Goal: Contribute content: Add original content to the website for others to see

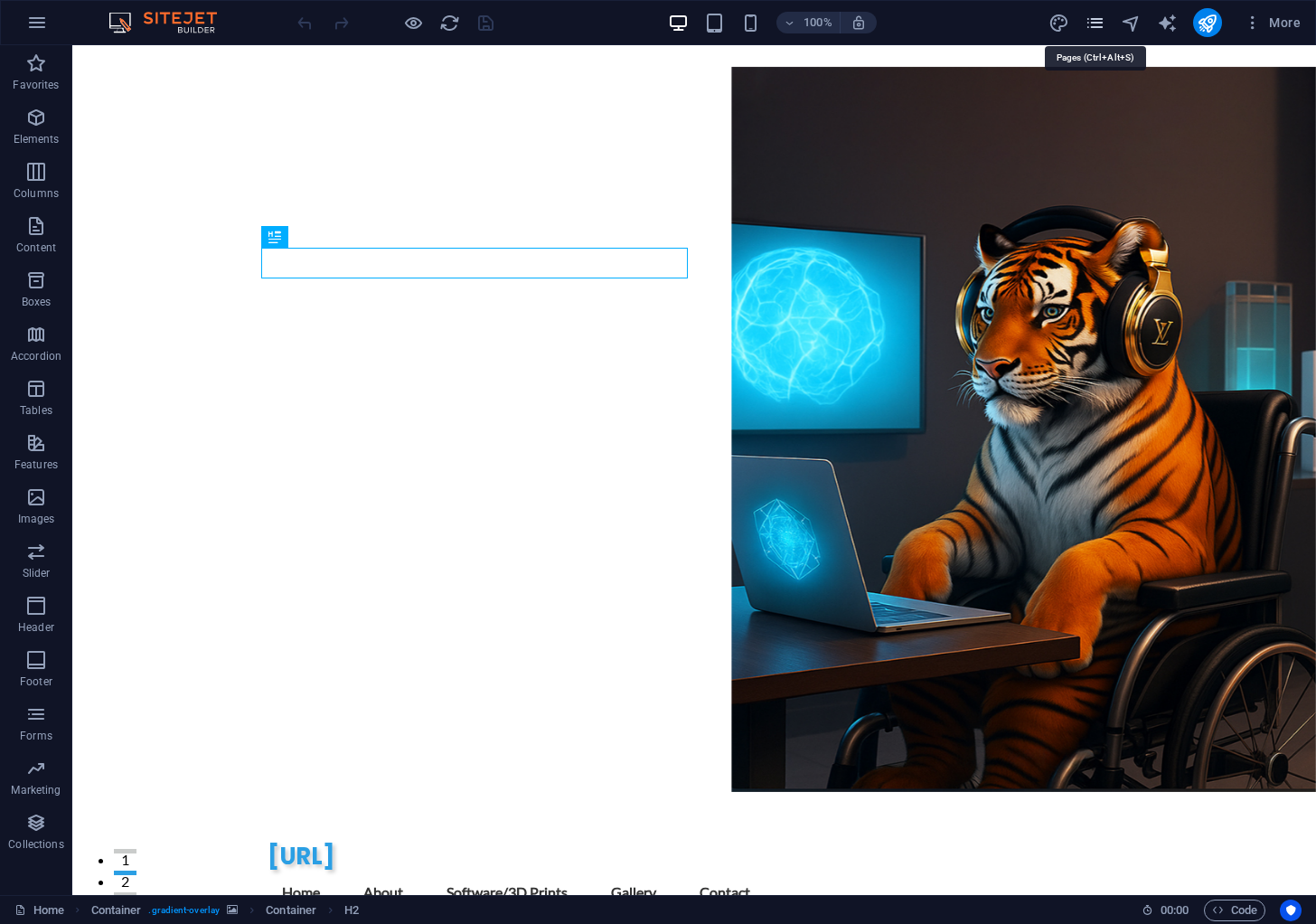
click at [1099, 22] on icon "pages" at bounding box center [1095, 23] width 21 height 21
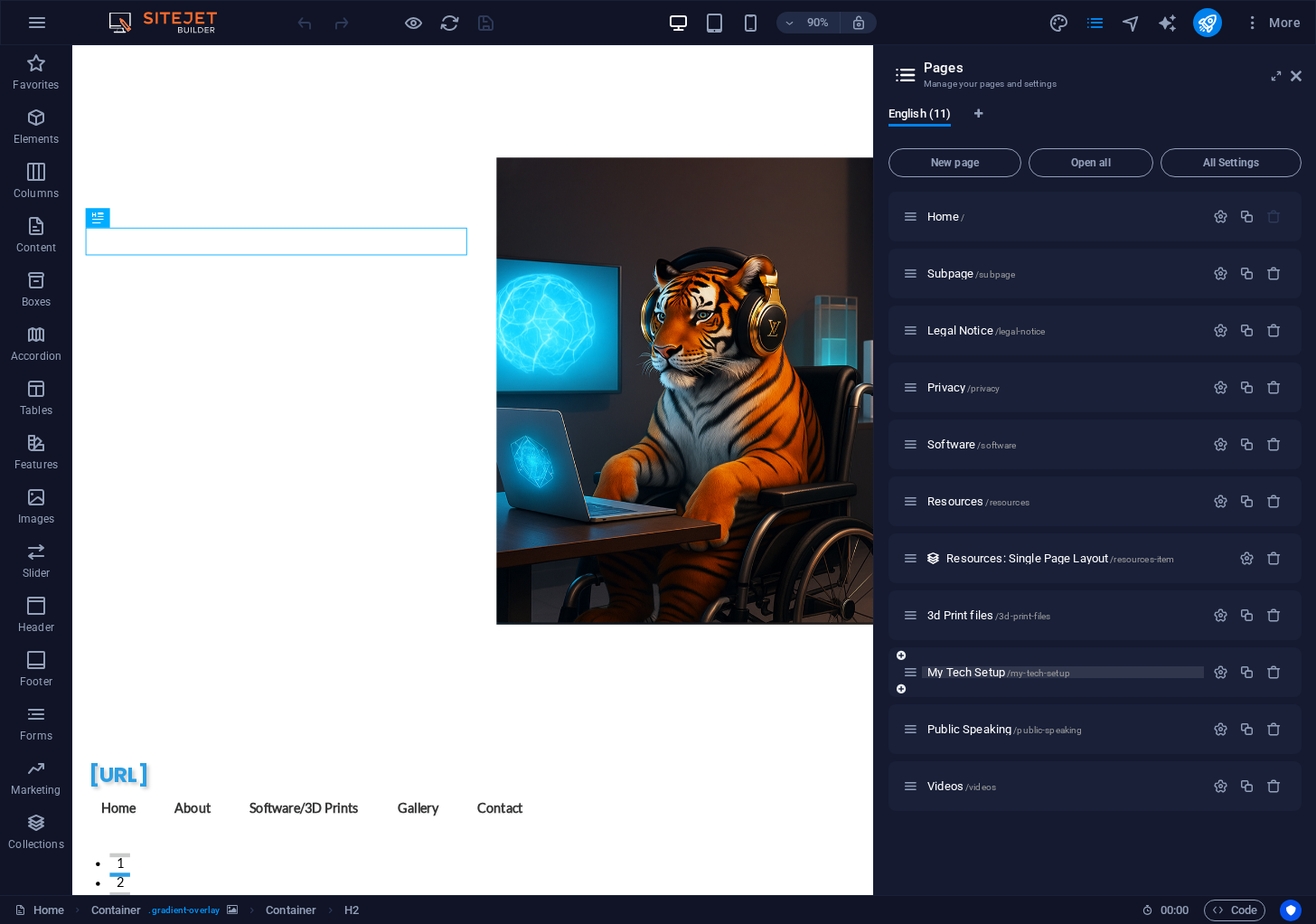
click at [962, 665] on span "My Tech Setup /my-tech-setup" at bounding box center [999, 672] width 143 height 14
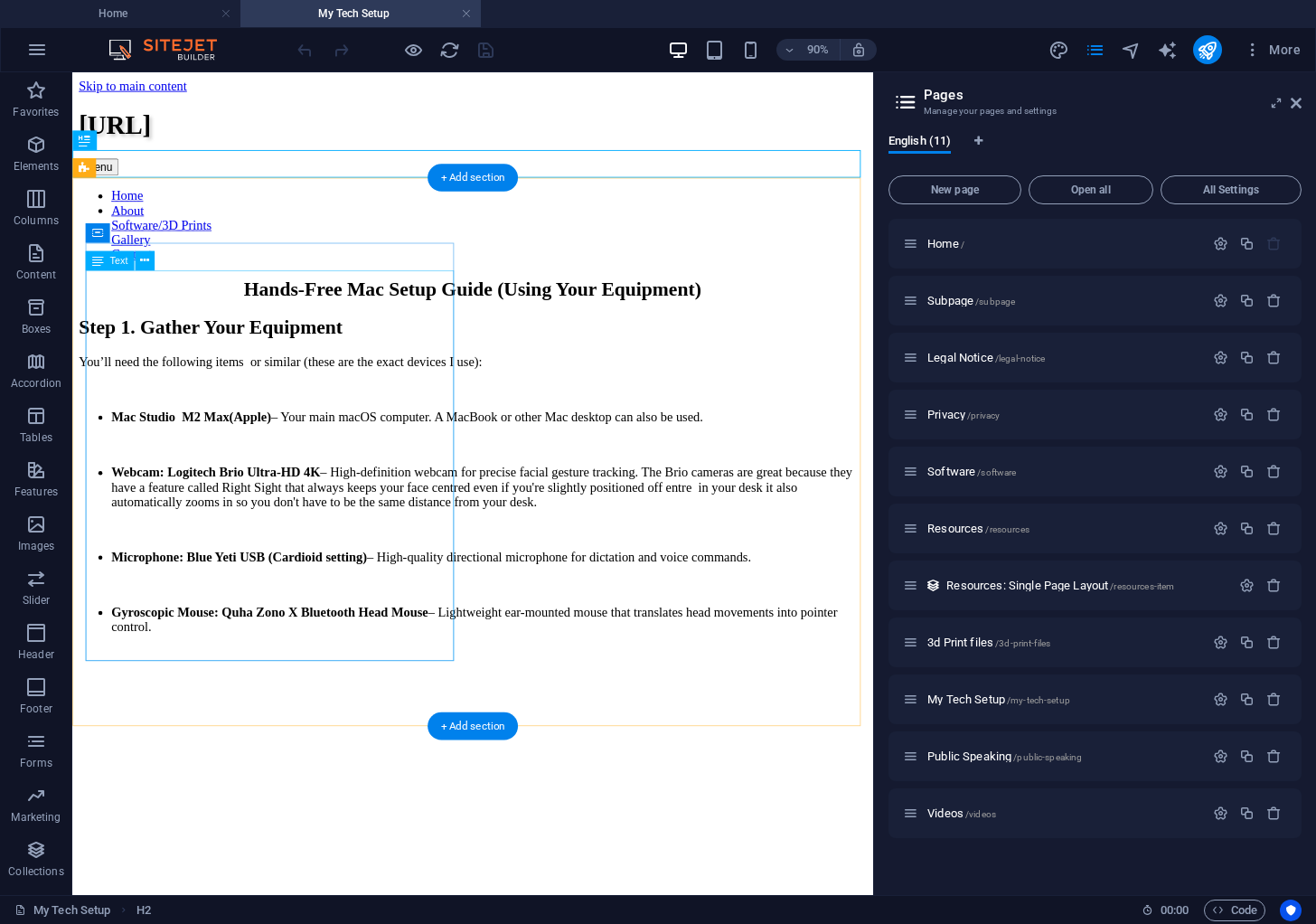
click at [330, 697] on div "You’ll need the following items or similar (these are the exact devices I use):…" at bounding box center [517, 556] width 875 height 342
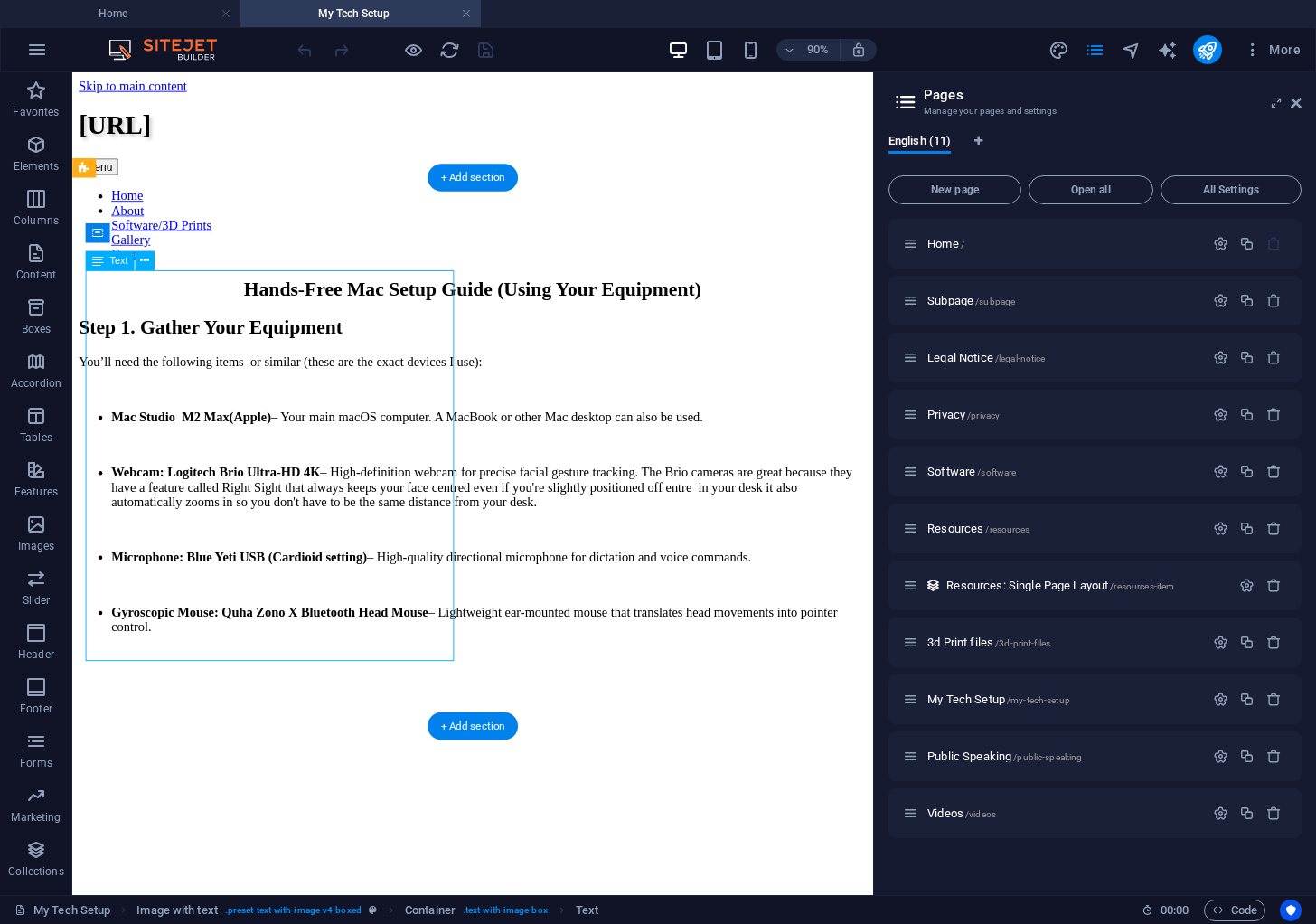
click at [297, 690] on div "You’ll need the following items or similar (these are the exact devices I use):…" at bounding box center [517, 556] width 875 height 342
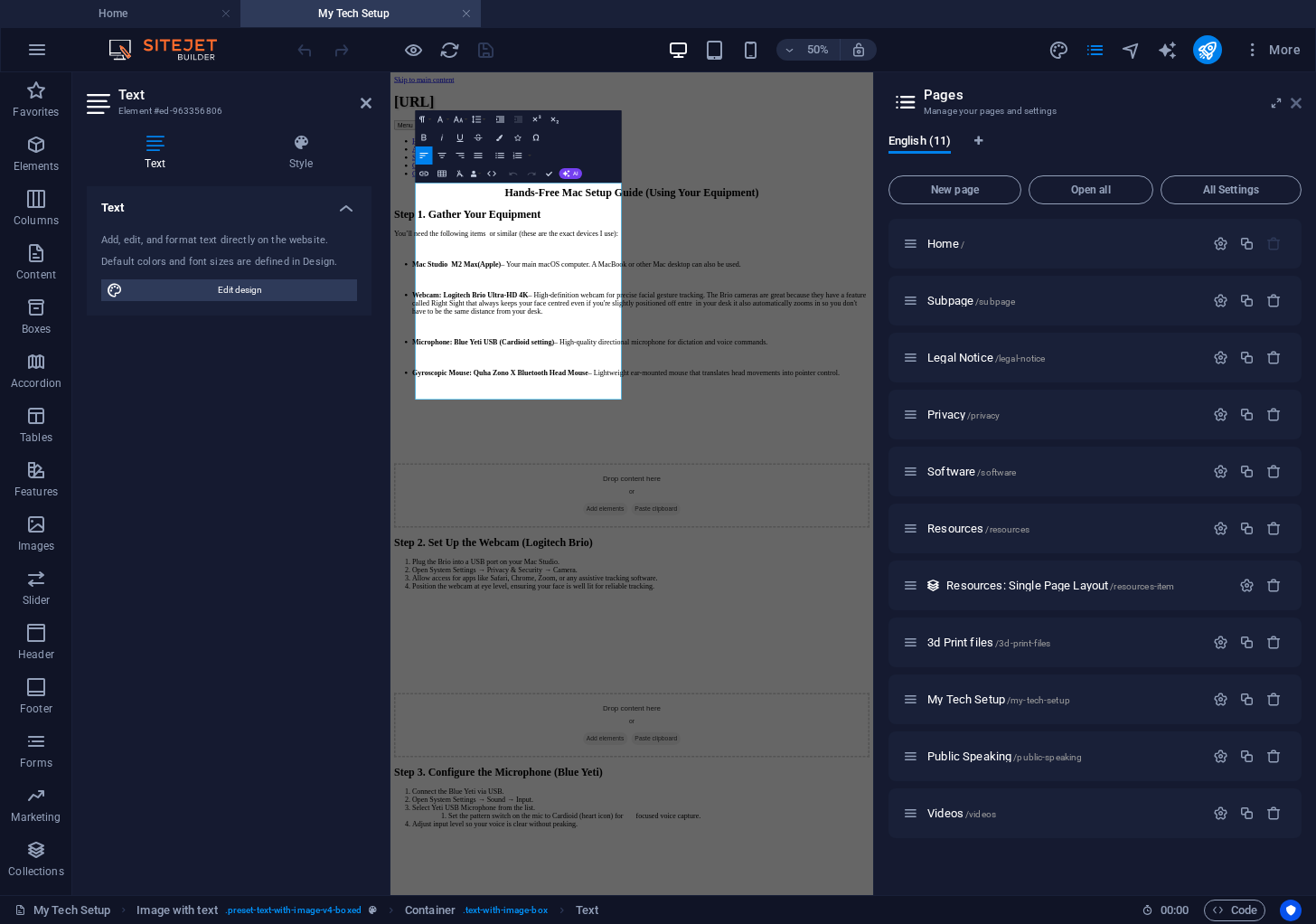
click at [1298, 102] on icon at bounding box center [1296, 103] width 11 height 15
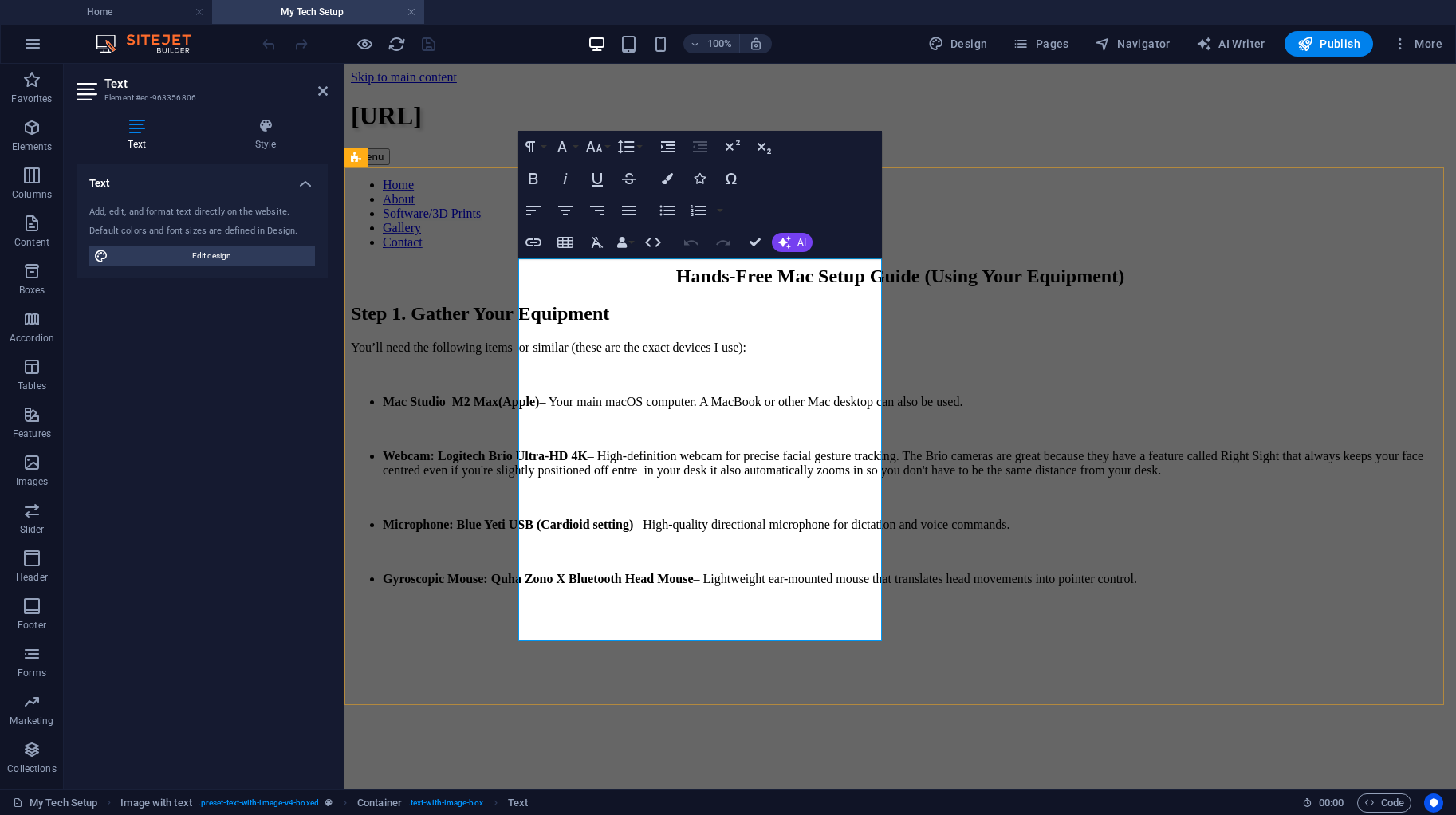
click at [734, 586] on li "Gyroscopic Mouse: Quha Zono X Bluetooth Head Mouse – Lightweight ear-mounted mo…" at bounding box center [916, 579] width 1067 height 14
click at [752, 586] on li "Gyroscopic Mouse: Quha Zono X Bluetooth Head Mouse – Lightweight ear-mounted mo…" at bounding box center [916, 579] width 1067 height 14
click at [798, 613] on p at bounding box center [900, 606] width 1098 height 14
click at [749, 586] on li "Gyroscopic Mouse: Quha Zono X Bluetooth Head Mouse – Lightweight ear-mounted mo…" at bounding box center [916, 579] width 1067 height 14
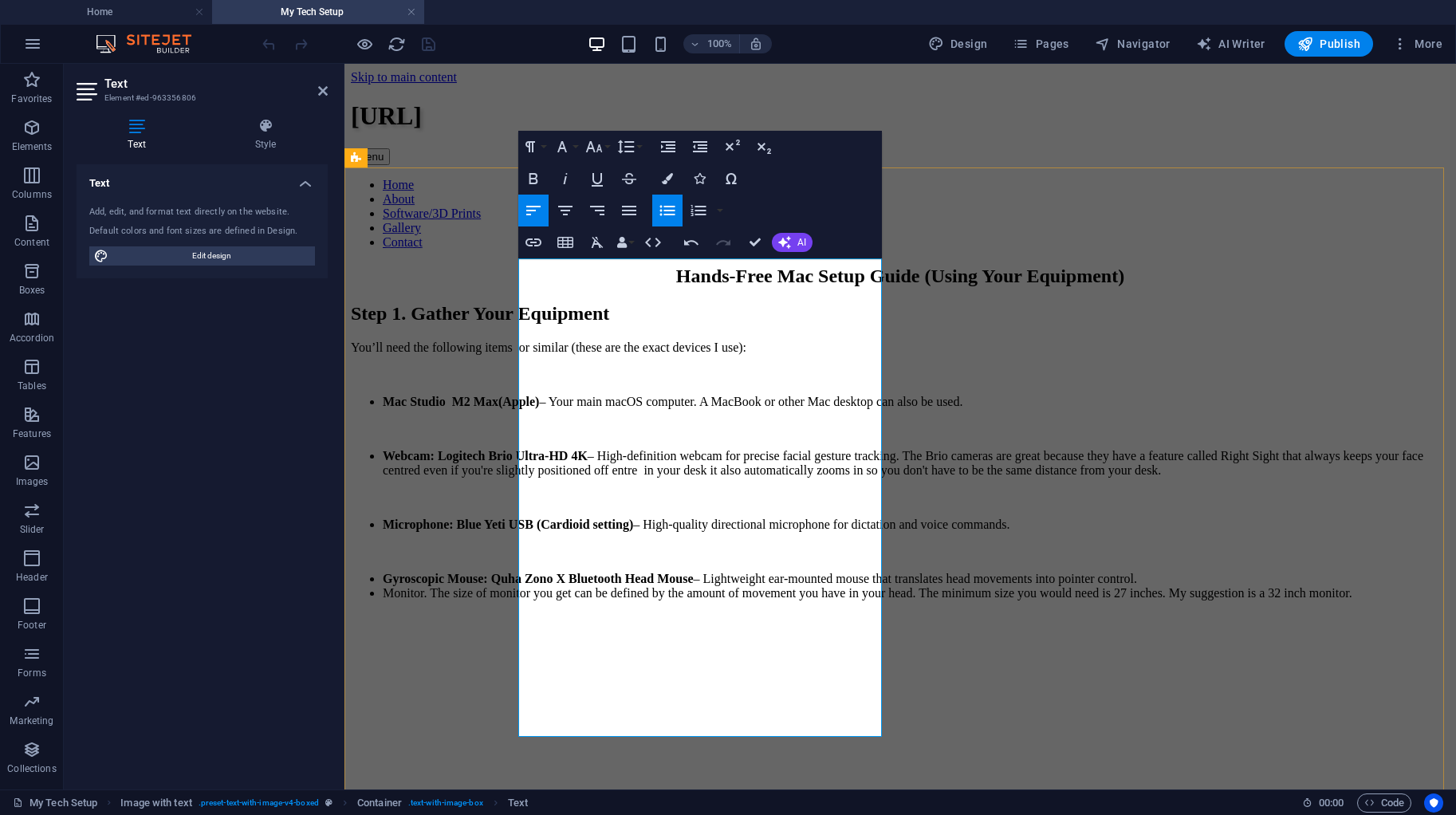
click at [724, 586] on li "Gyroscopic Mouse: Quha Zono X Bluetooth Head Mouse – Lightweight ear-mounted mo…" at bounding box center [916, 579] width 1067 height 14
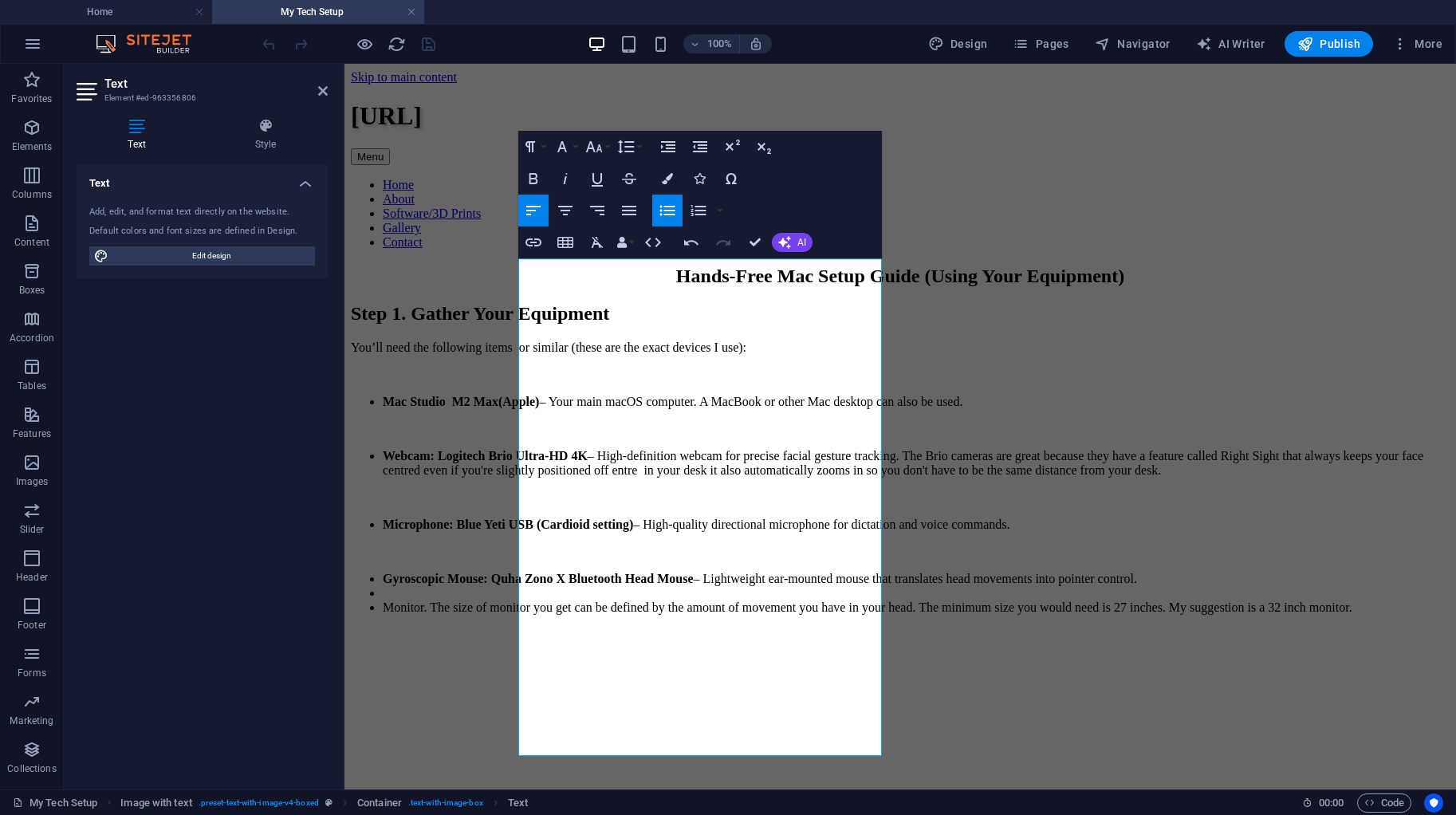
click at [665, 202] on icon "button" at bounding box center [667, 211] width 19 height 19
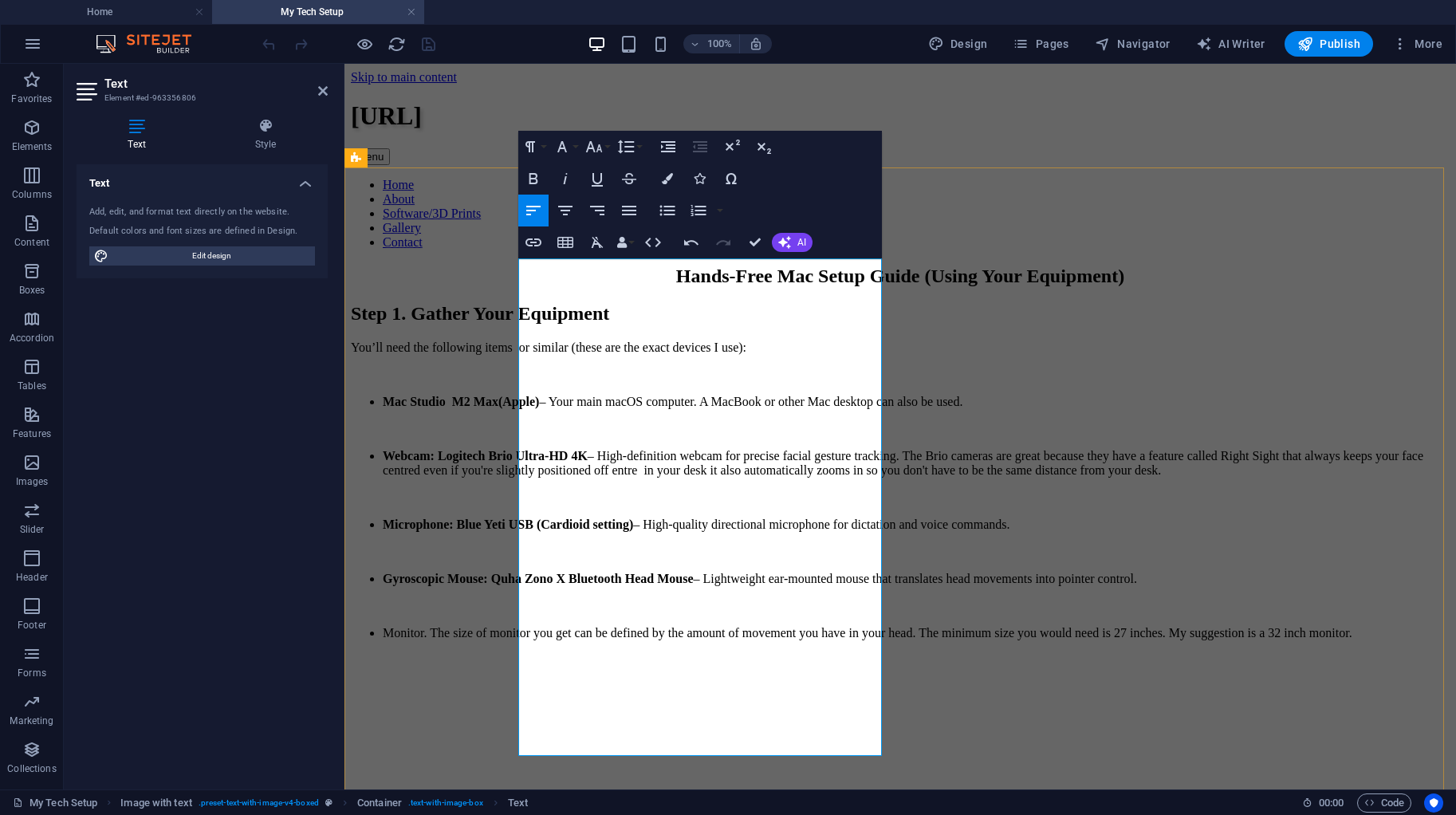
click at [615, 640] on li "Monitor. The size of monitor you get can be defined by the amount of movement y…" at bounding box center [916, 633] width 1067 height 14
click at [789, 640] on li "Monitor. The size of monitor you get can be defined by the amount of movement y…" at bounding box center [916, 633] width 1067 height 14
click at [626, 640] on li "Monitor. The size of monitor you get can be influenced by the amount of movemen…" at bounding box center [916, 633] width 1067 height 14
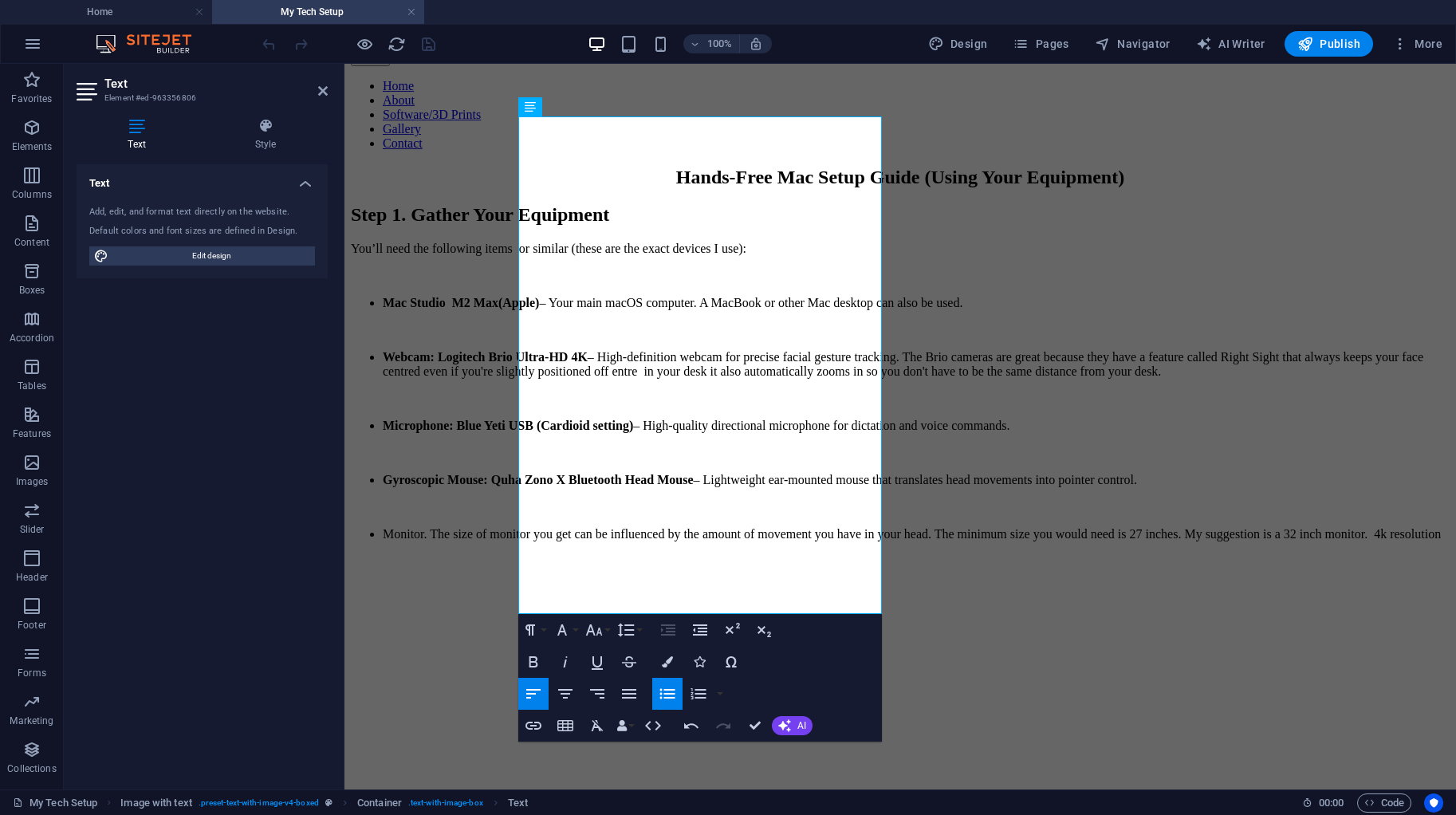
scroll to position [100, 0]
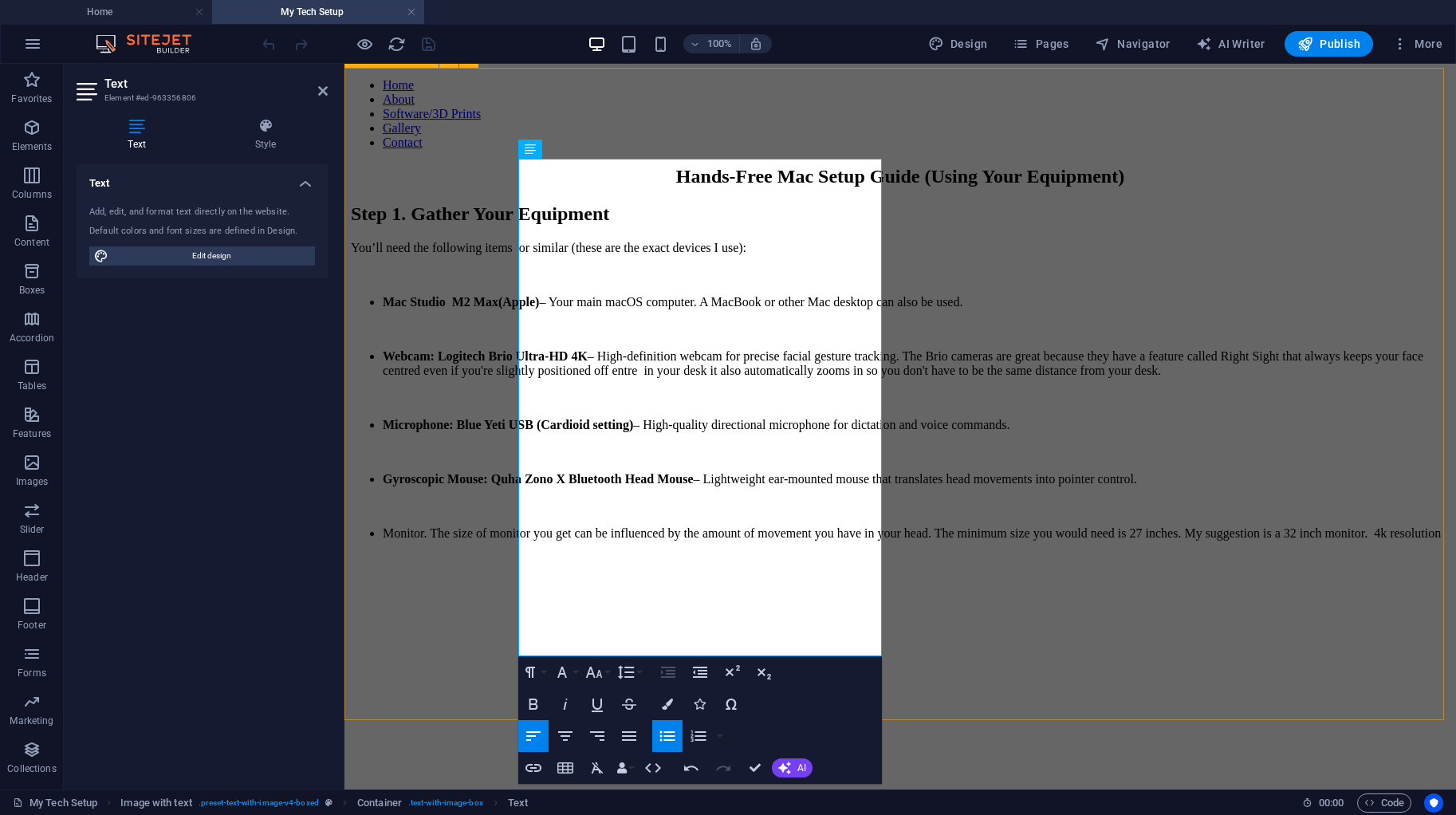
click at [1160, 203] on div "Step 1. Gather Your Equipment You’ll need the following items or similar (these…" at bounding box center [900, 723] width 1098 height 1041
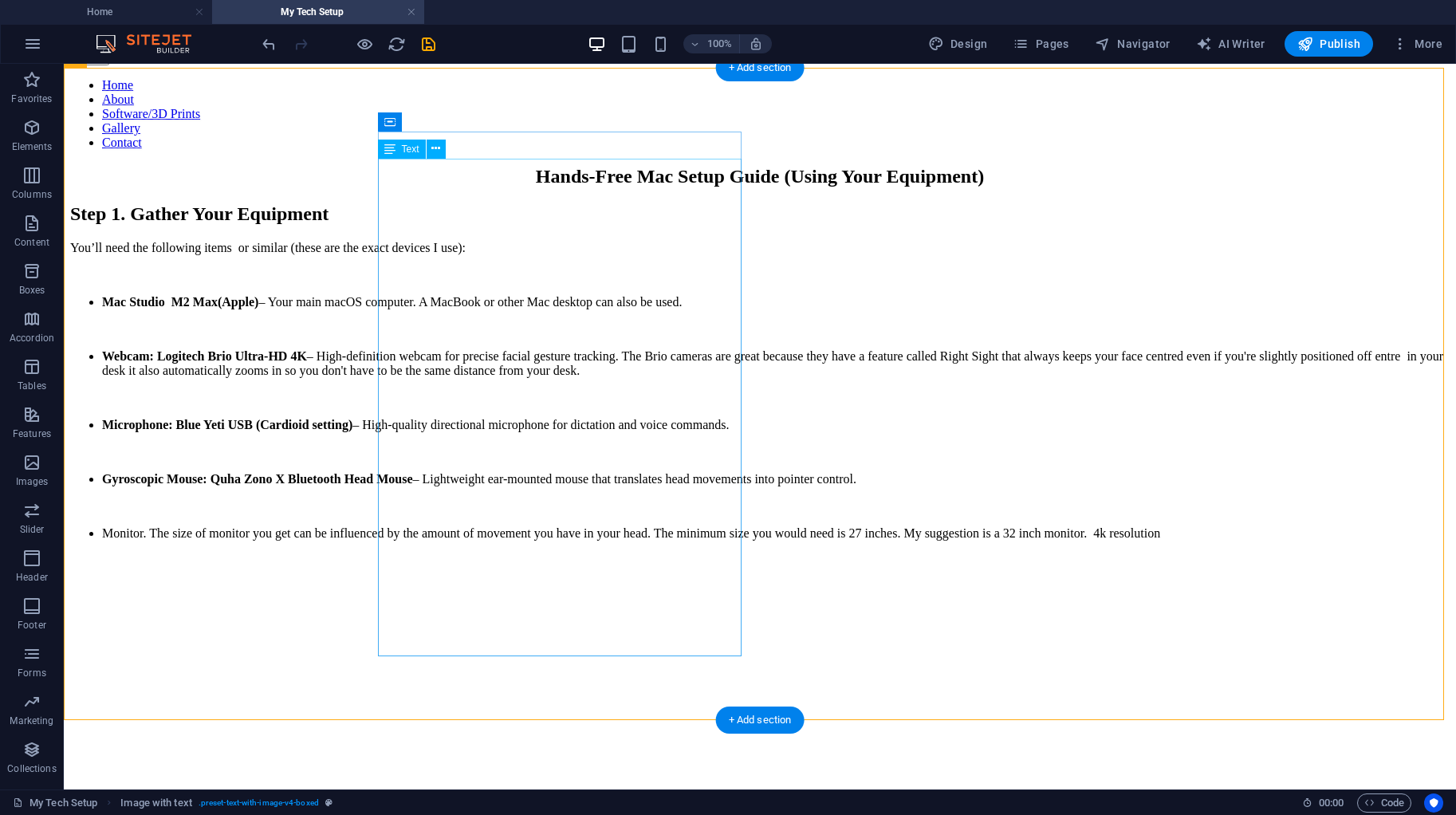
click at [526, 595] on div "You’ll need the following items or similar (these are the exact devices I use):…" at bounding box center [759, 417] width 1379 height 354
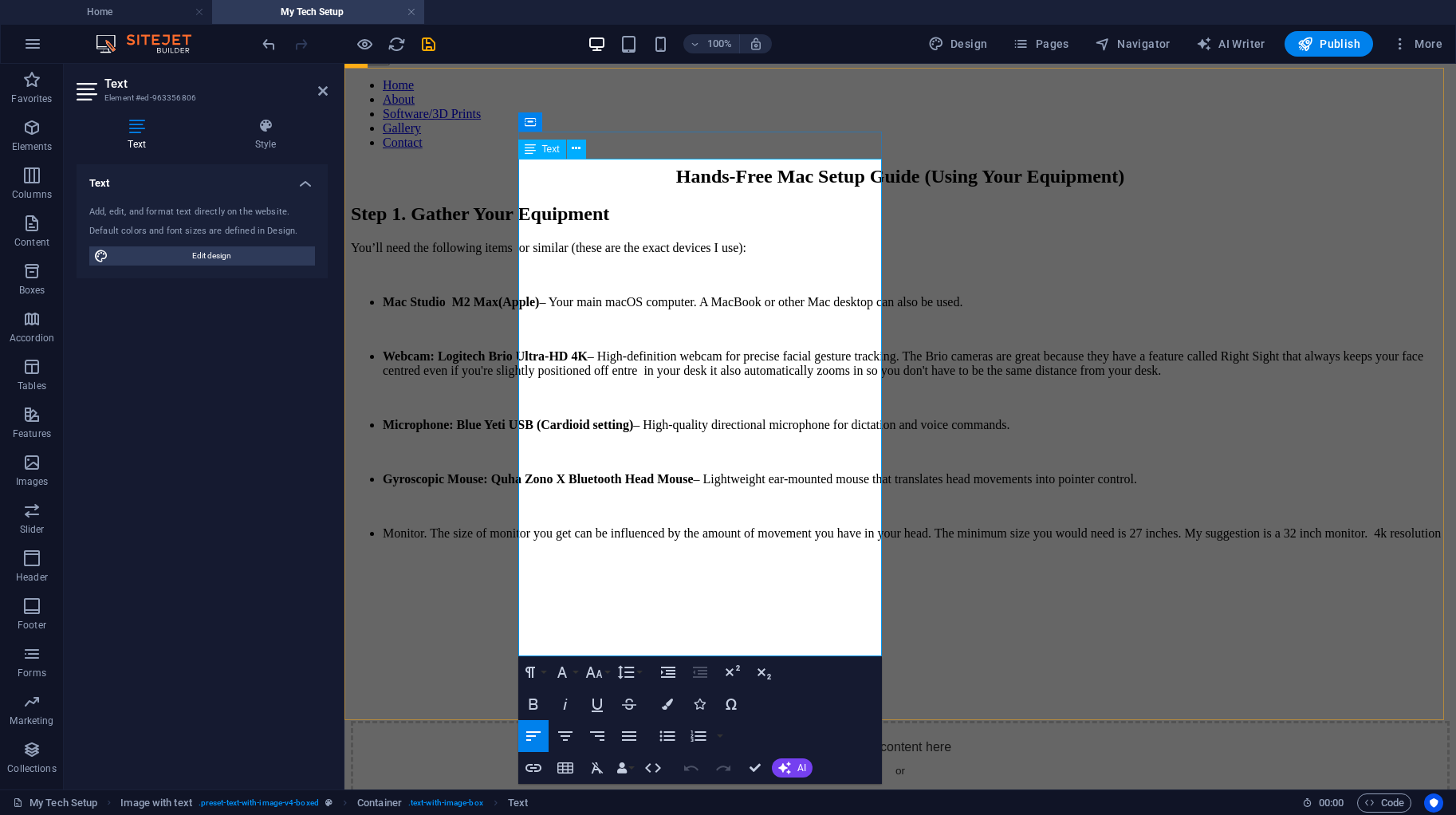
click at [690, 540] on li "Monitor. The size of monitor you get can be influenced by the amount of movemen…" at bounding box center [916, 533] width 1067 height 14
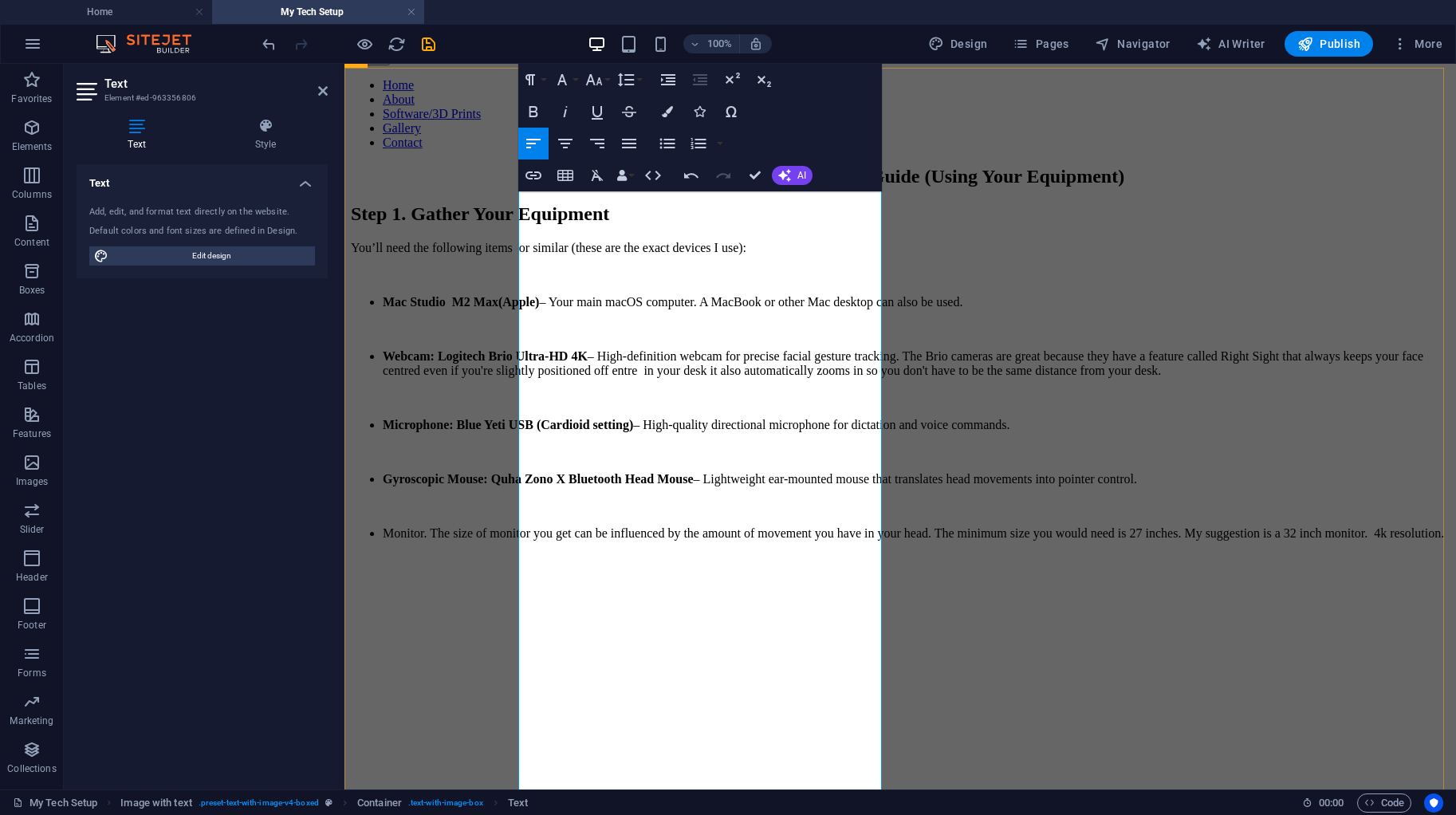
click at [673, 540] on li "Monitor. The size of monitor you get can be influenced by the amount of movemen…" at bounding box center [916, 533] width 1067 height 14
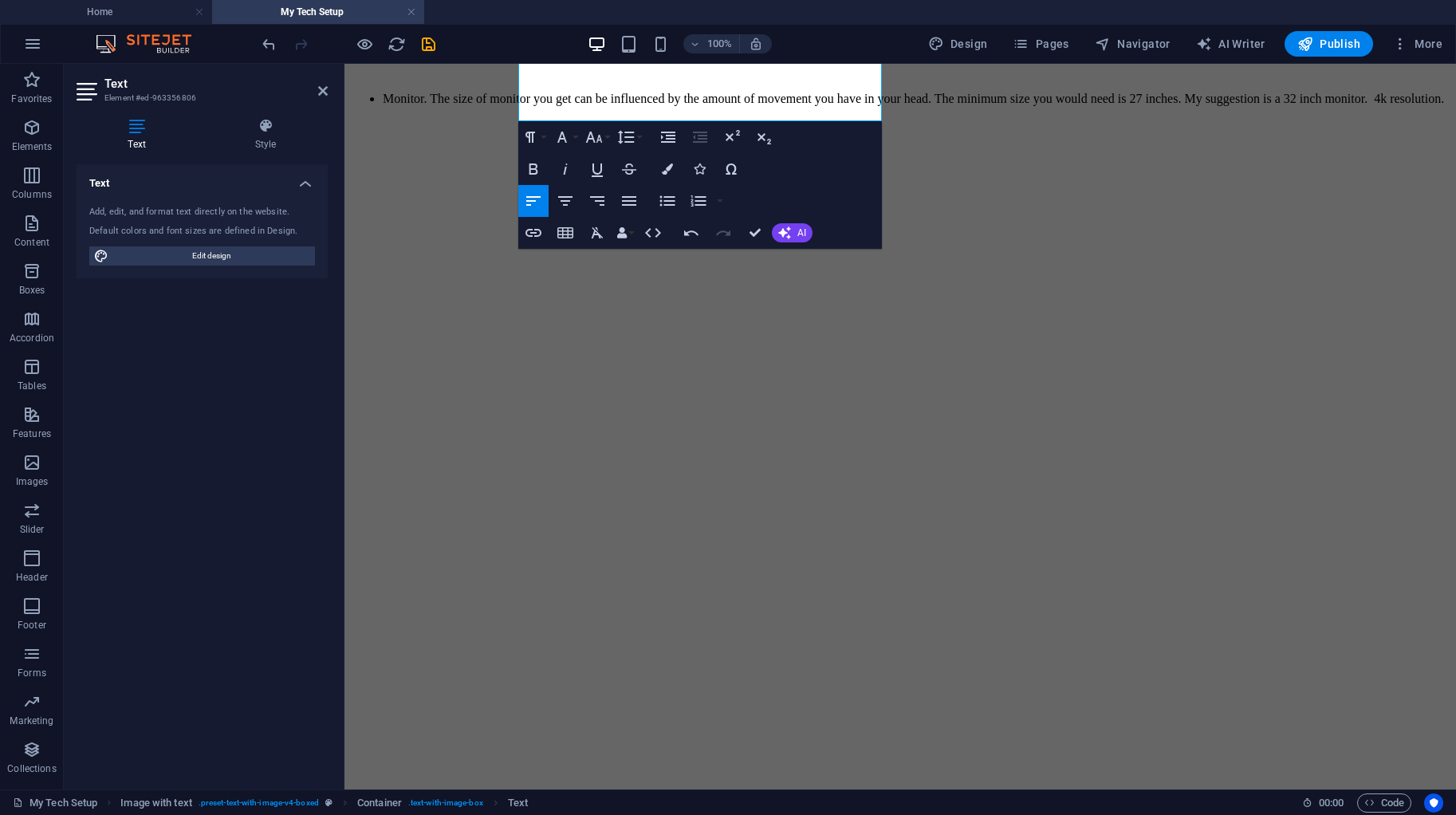
scroll to position [497, 0]
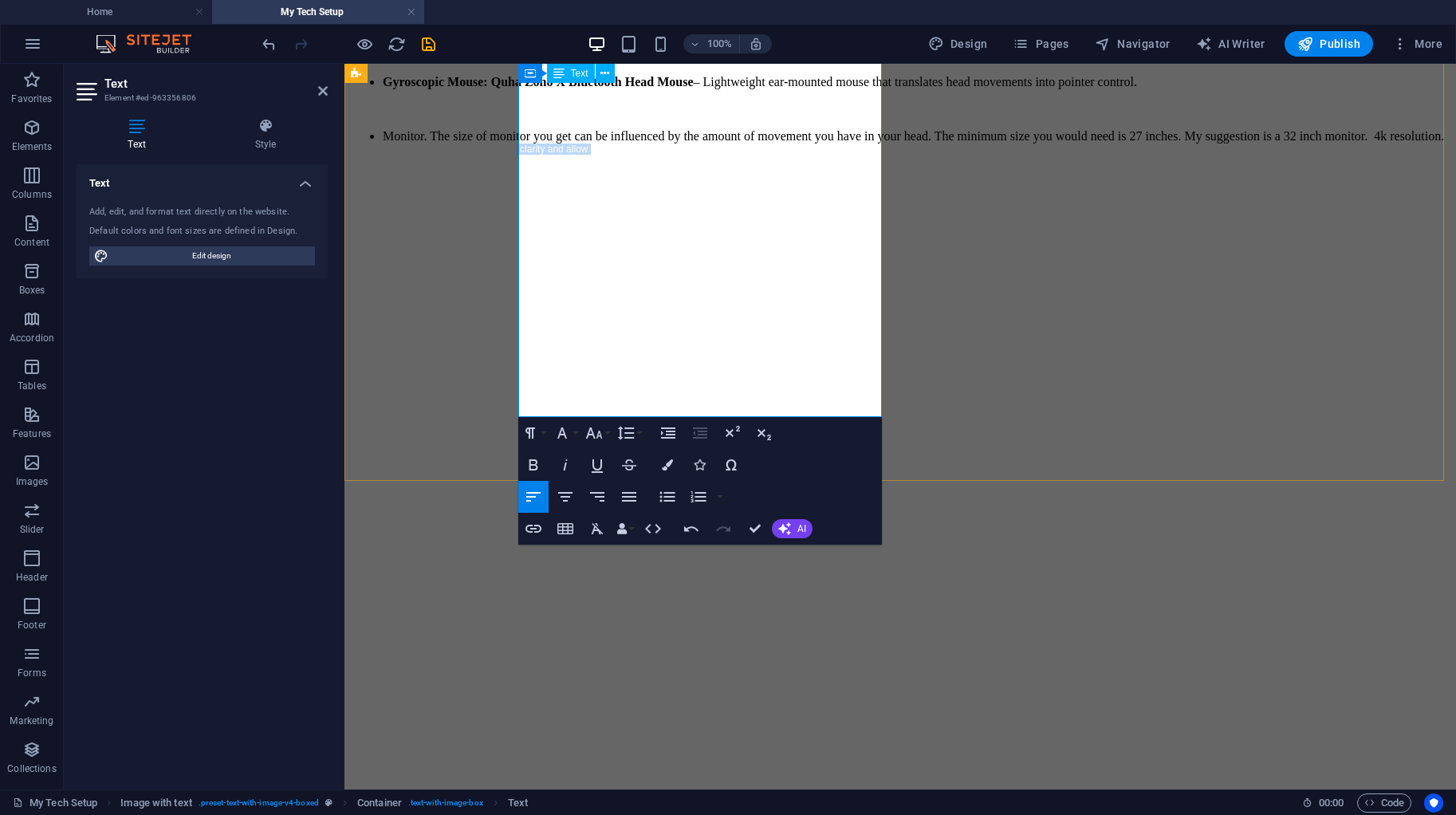
drag, startPoint x: 663, startPoint y: 620, endPoint x: 735, endPoint y: 230, distance: 396.6
click at [737, 177] on div "The added pixels of 4K improve clarity and allow you to sit closer to a screen …" at bounding box center [916, 160] width 1067 height 33
click at [660, 143] on li "Monitor. The size of monitor you get can be influenced by the amount of movemen…" at bounding box center [916, 136] width 1067 height 14
drag, startPoint x: 681, startPoint y: 212, endPoint x: 832, endPoint y: 413, distance: 251.4
click at [832, 254] on div "You’ll need the following items or similar (these are the exact devices I use):…" at bounding box center [900, 48] width 1098 height 410
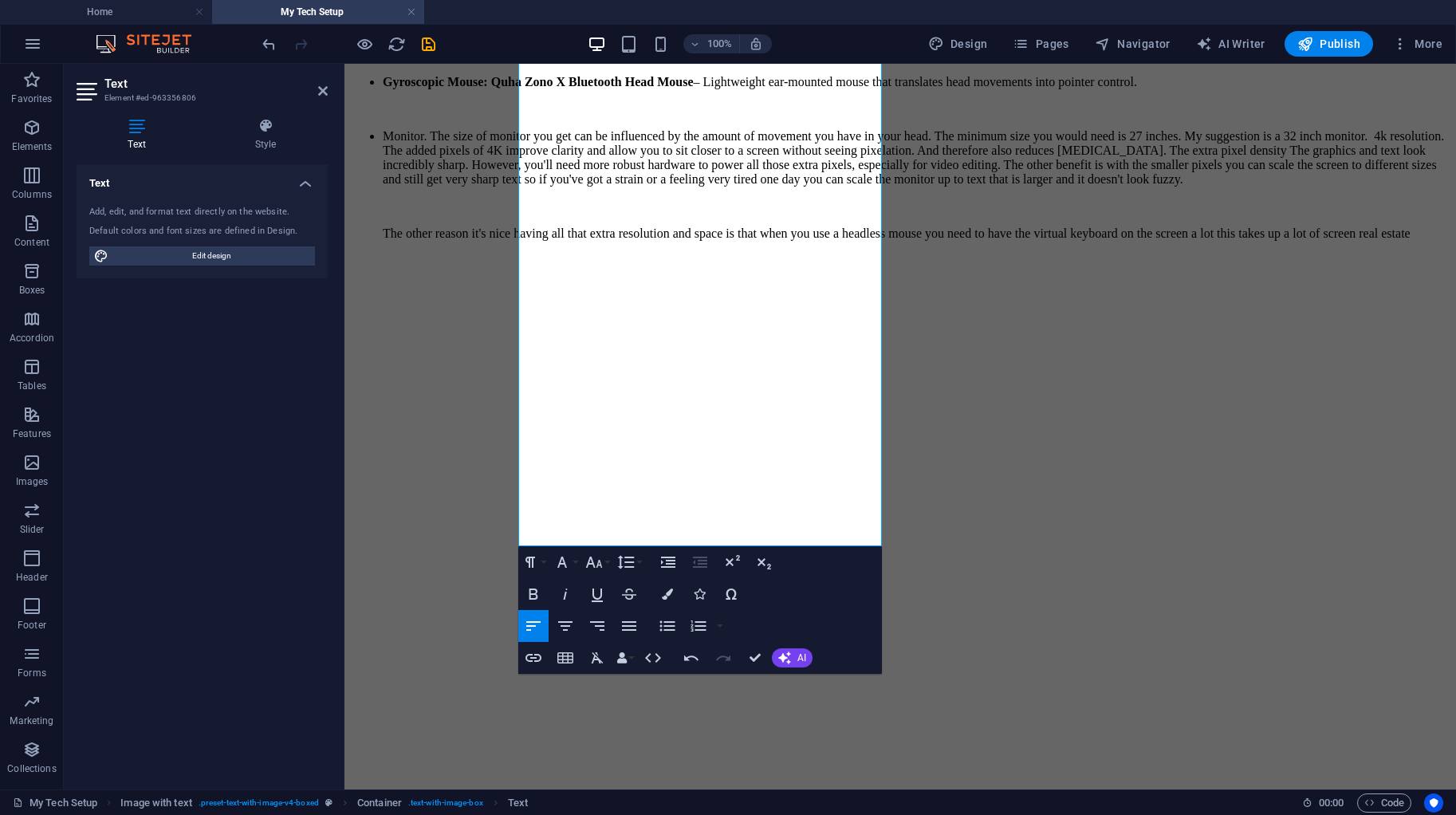
scroll to position [10722, 2]
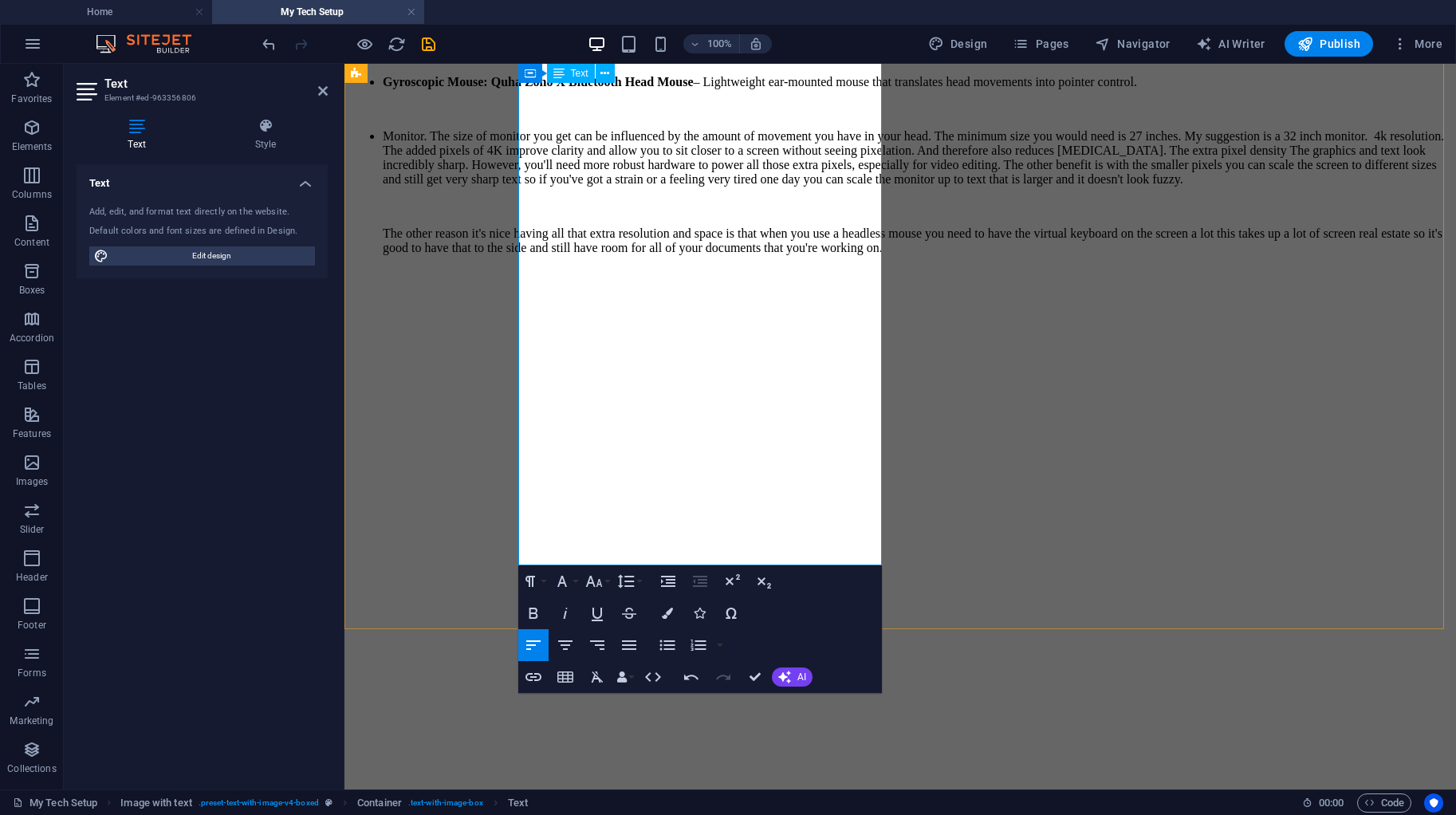
click at [647, 255] on ul "Monitor. The size of monitor you get can be influenced by the amount of movemen…" at bounding box center [900, 192] width 1098 height 126
click at [777, 255] on ul "Monitor. The size of monitor you get can be influenced by the amount of movemen…" at bounding box center [900, 192] width 1098 height 126
click at [573, 255] on ul "Monitor. The size of monitor you get can be influenced by the amount of movemen…" at bounding box center [900, 192] width 1098 height 126
click at [617, 255] on ul "Monitor. The size of monitor you get can be influenced by the amount of movemen…" at bounding box center [900, 192] width 1098 height 126
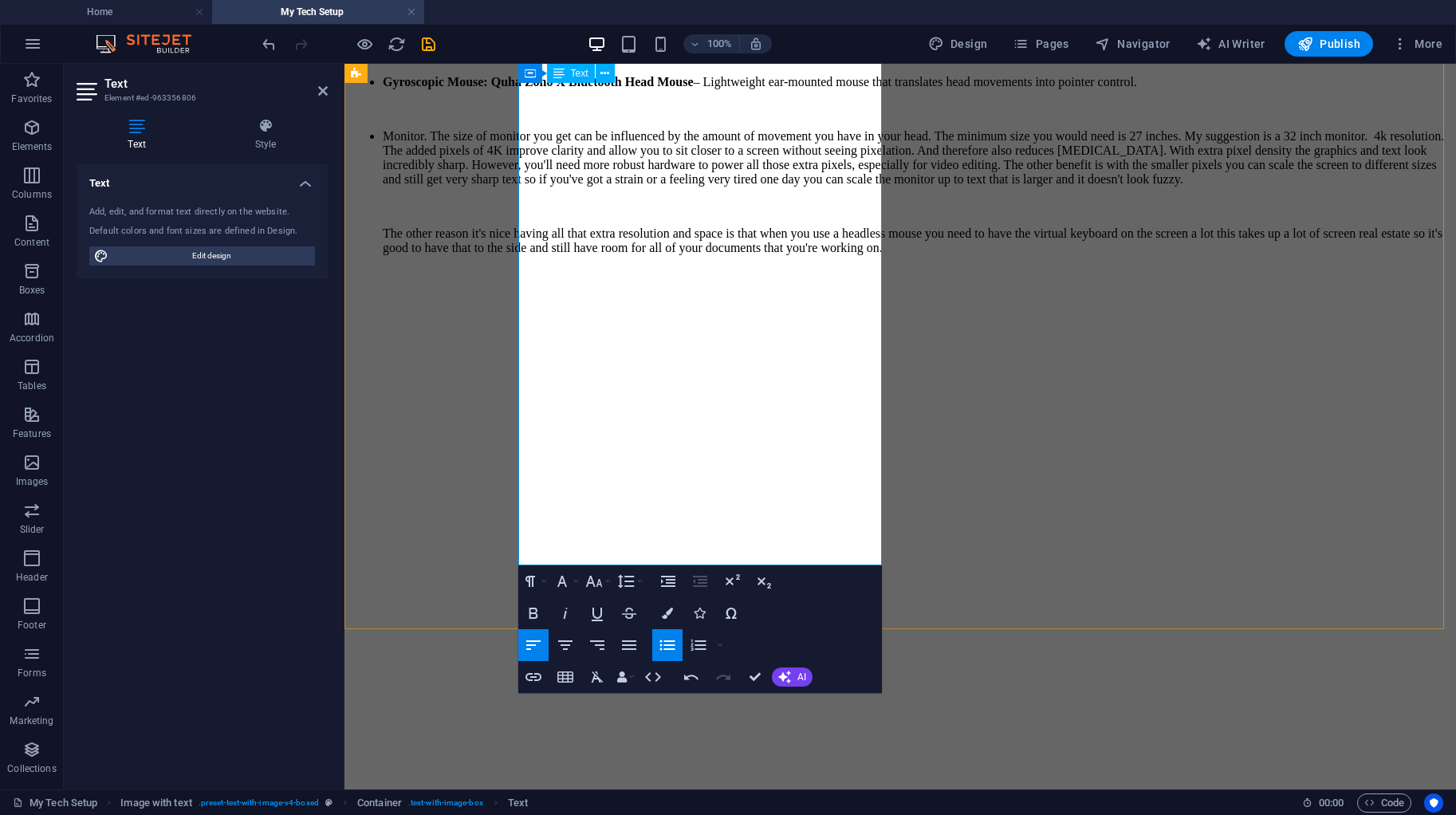
click at [617, 255] on ul "Monitor. The size of monitor you get can be influenced by the amount of movemen…" at bounding box center [900, 192] width 1098 height 126
click at [624, 255] on ul "Monitor. The size of monitor you get can be influenced by the amount of movemen…" at bounding box center [900, 192] width 1098 height 126
click at [629, 255] on ul "Monitor. The size of monitor you get can be influenced by the amount of movemen…" at bounding box center [900, 192] width 1098 height 126
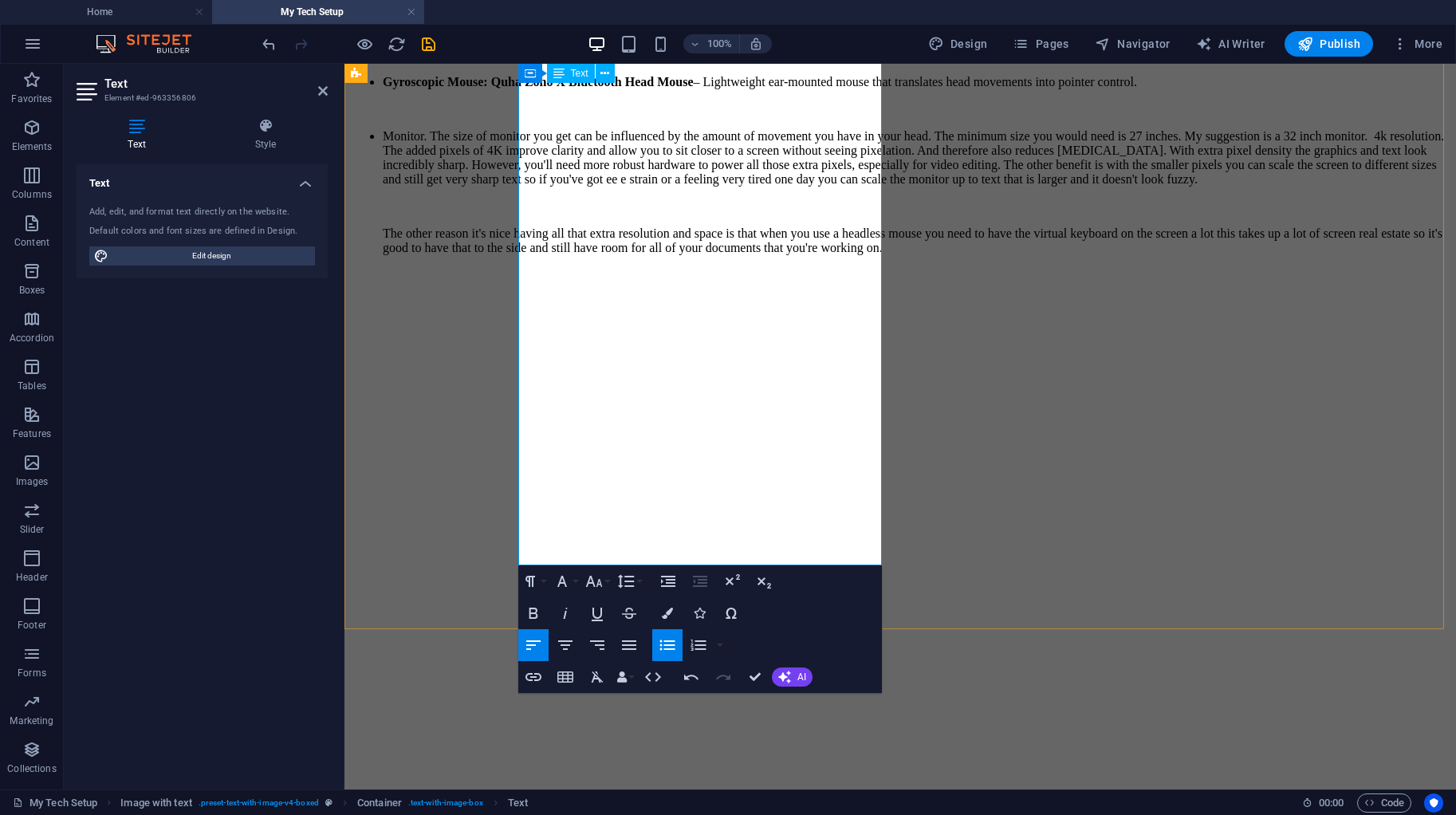
drag, startPoint x: 526, startPoint y: 533, endPoint x: 531, endPoint y: 542, distance: 10.3
click at [531, 282] on p at bounding box center [900, 275] width 1098 height 14
drag, startPoint x: 617, startPoint y: 363, endPoint x: 696, endPoint y: 363, distance: 79.0
click at [696, 255] on ul "Monitor. The size of monitor you get can be influenced by the amount of movemen…" at bounding box center [900, 192] width 1098 height 126
drag, startPoint x: 579, startPoint y: 363, endPoint x: 735, endPoint y: 363, distance: 156.0
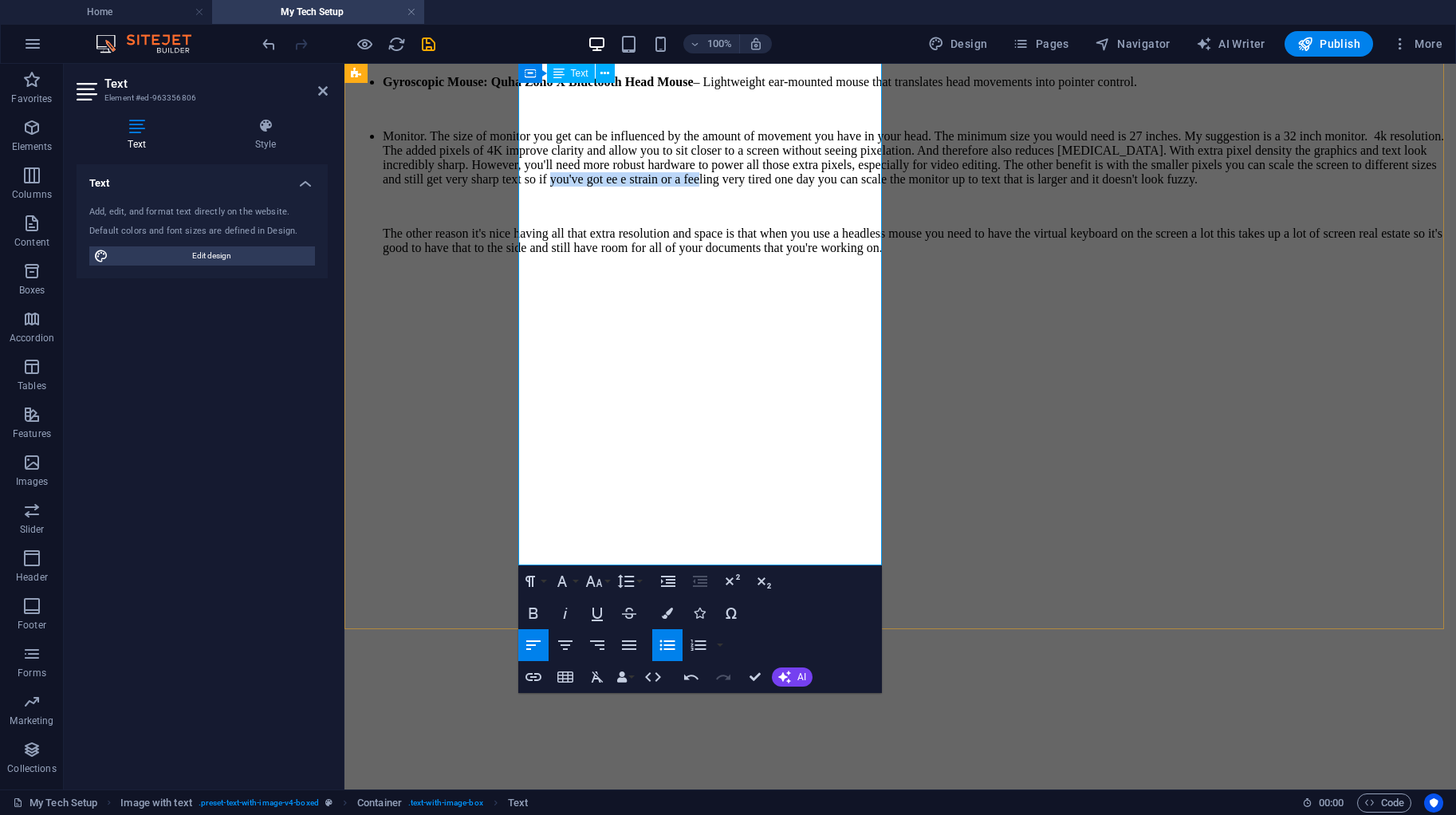
click at [735, 255] on ul "Monitor. The size of monitor you get can be influenced by the amount of movemen…" at bounding box center [900, 192] width 1098 height 126
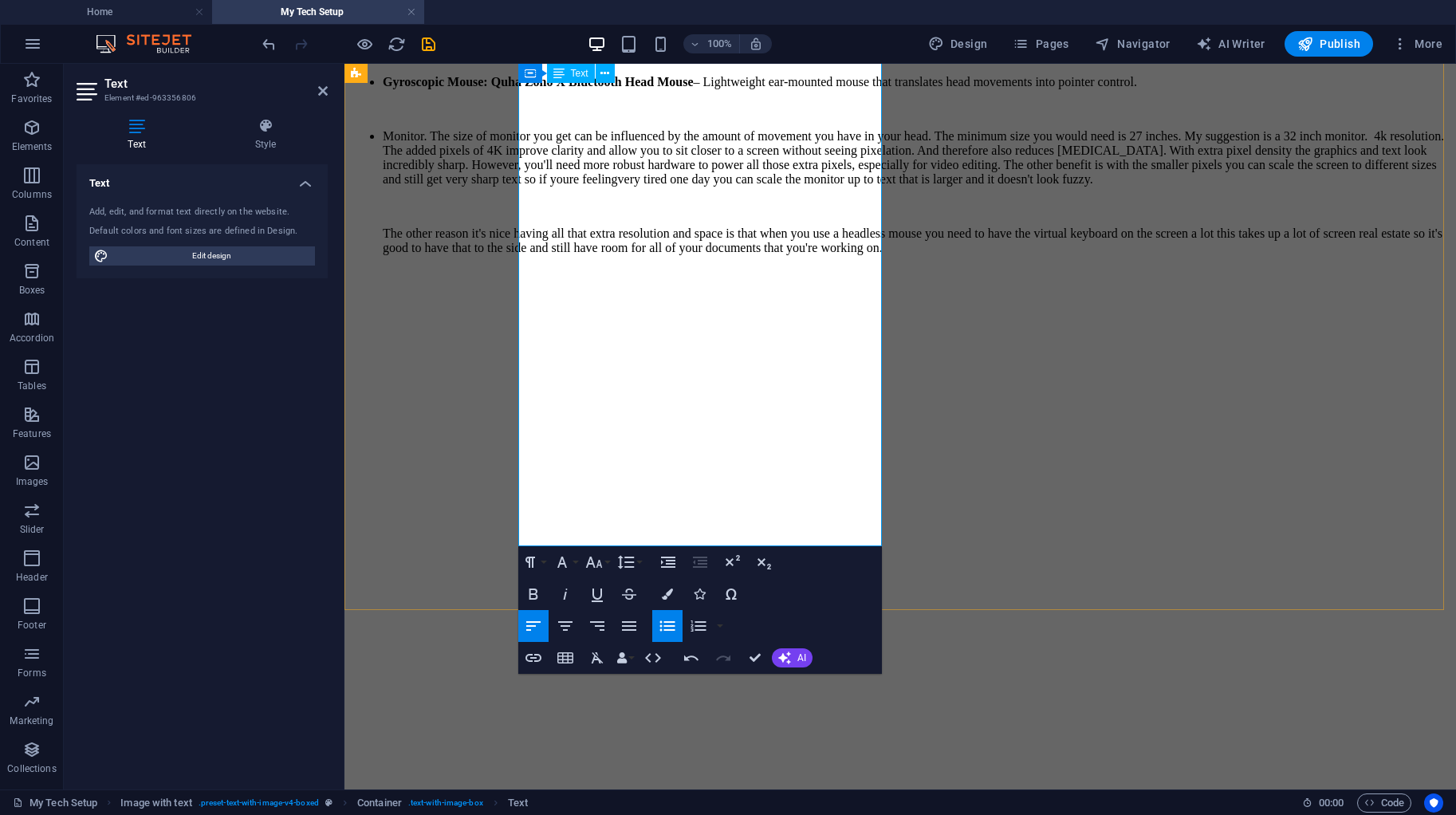
click at [571, 255] on ul "Monitor. The size of monitor you get can be influenced by the amount of movemen…" at bounding box center [900, 192] width 1098 height 126
click at [812, 255] on ul "Monitor. The size of monitor you get can be influenced by the amount of movemen…" at bounding box center [900, 192] width 1098 height 126
click at [635, 255] on p "The other reason it's nice having all that extra resolution and space is that w…" at bounding box center [916, 240] width 1067 height 29
drag, startPoint x: 652, startPoint y: 422, endPoint x: 708, endPoint y: 422, distance: 56.0
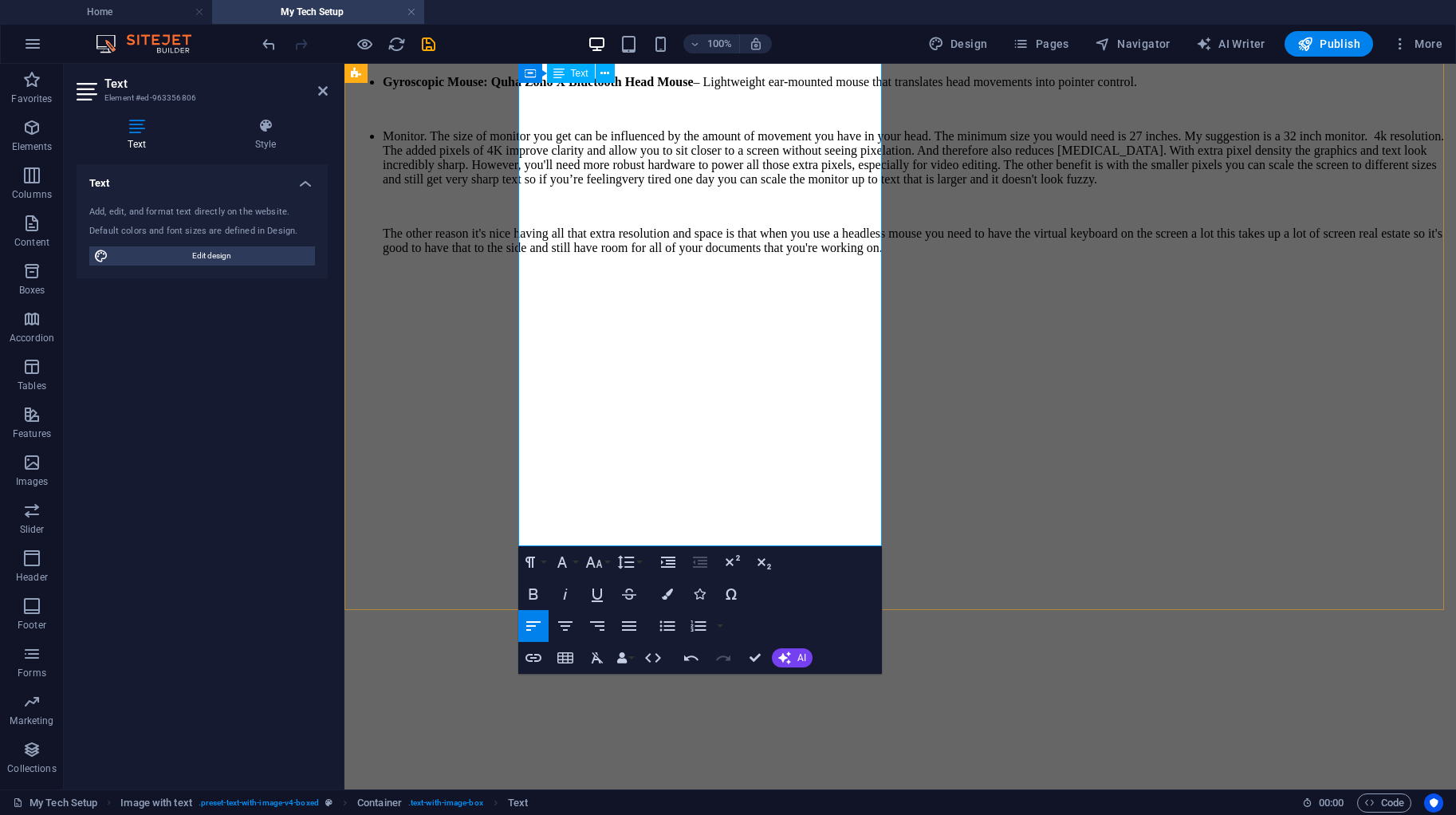
click at [710, 255] on p "The other reason it's nice having all that extra resolution and space is that w…" at bounding box center [916, 240] width 1067 height 29
drag, startPoint x: 636, startPoint y: 422, endPoint x: 710, endPoint y: 422, distance: 74.0
click at [710, 255] on p "The other reason it's nice having all that extra resolution and space is that w…" at bounding box center [916, 240] width 1067 height 29
click at [697, 255] on p "The other reason to have all that extra resolution and space is that when you u…" at bounding box center [916, 240] width 1067 height 29
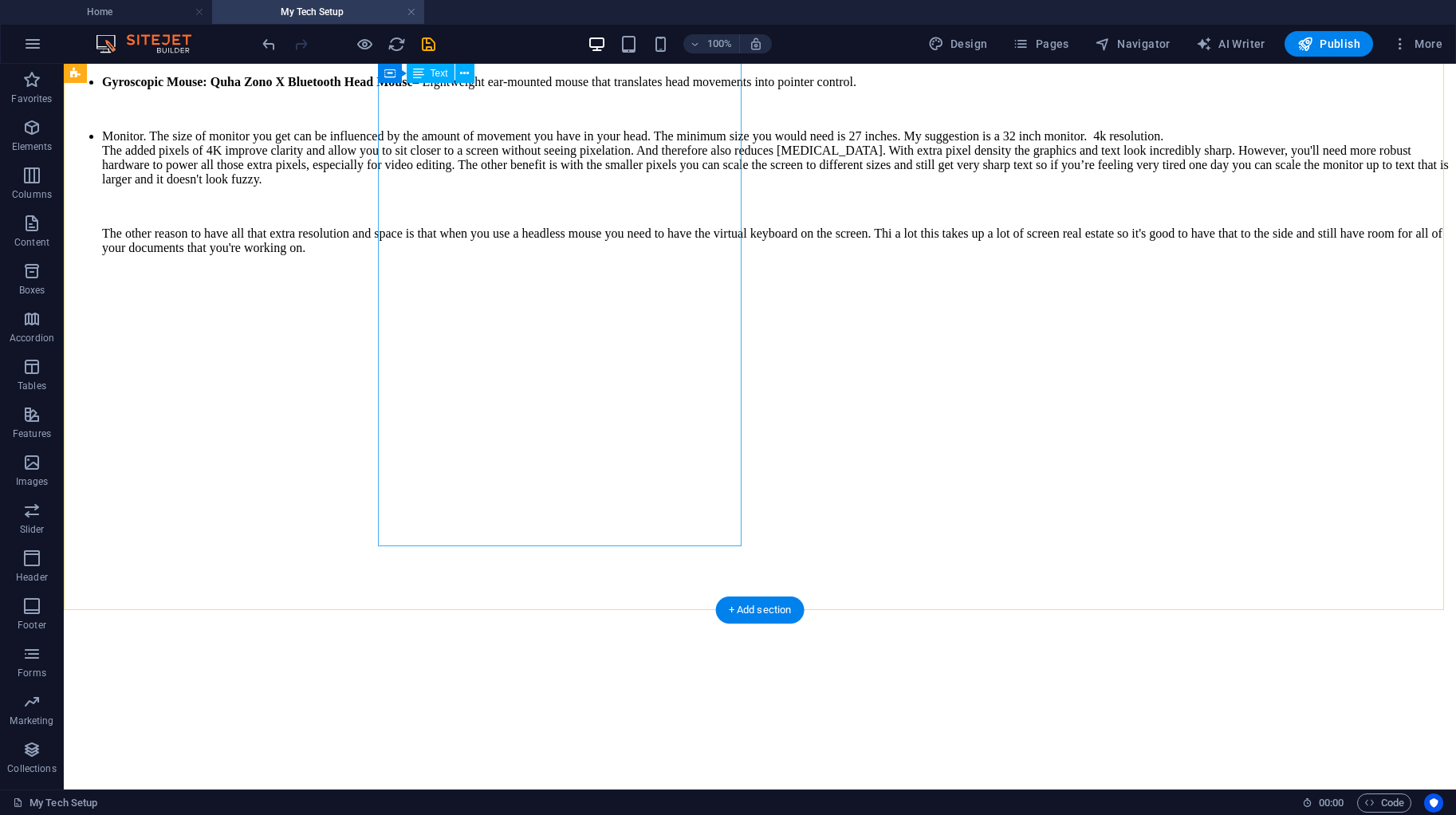
click at [578, 310] on div "You’ll need the following items or similar (these are the exact devices I use):…" at bounding box center [759, 76] width 1379 height 465
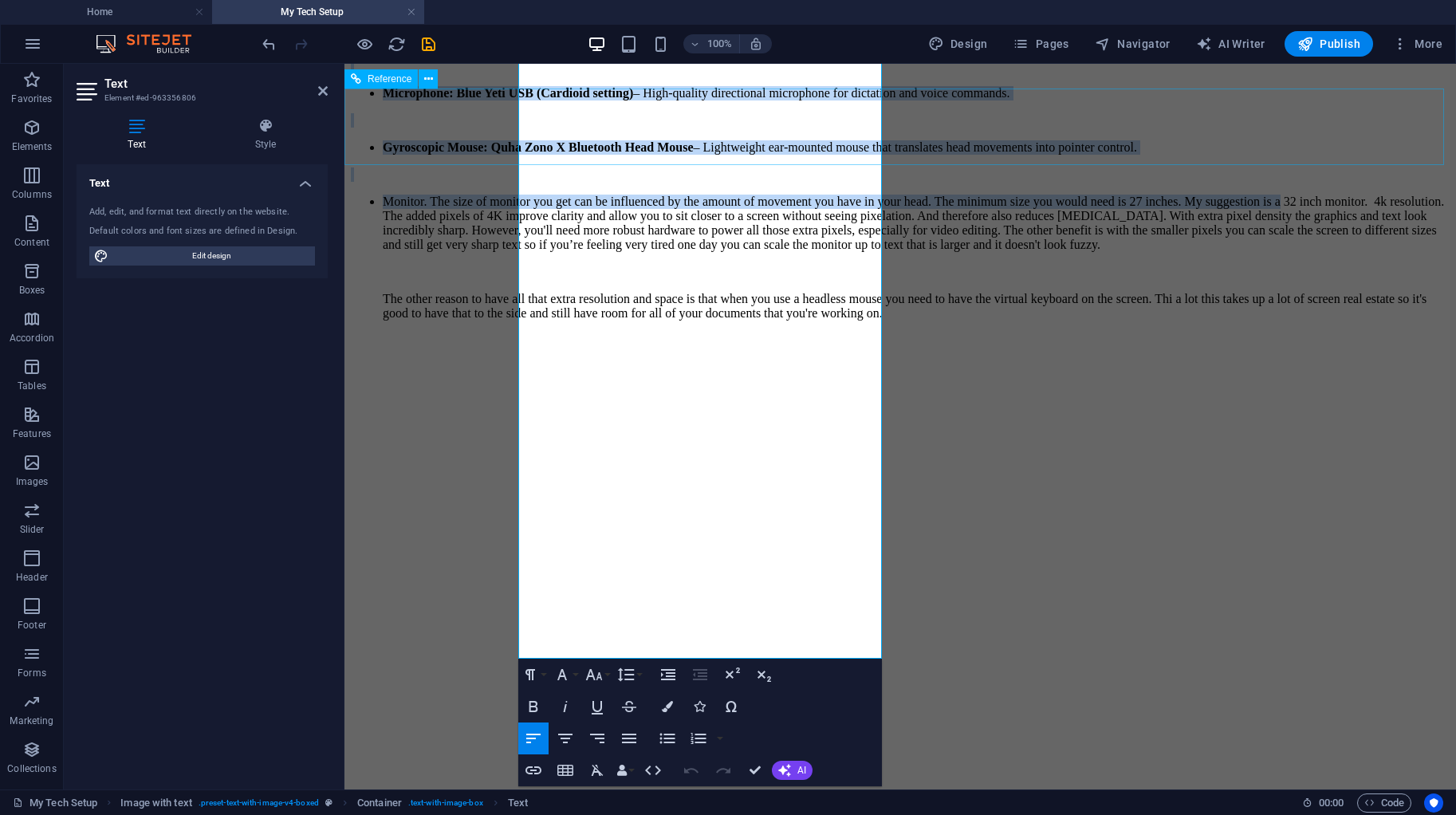
scroll to position [384, 0]
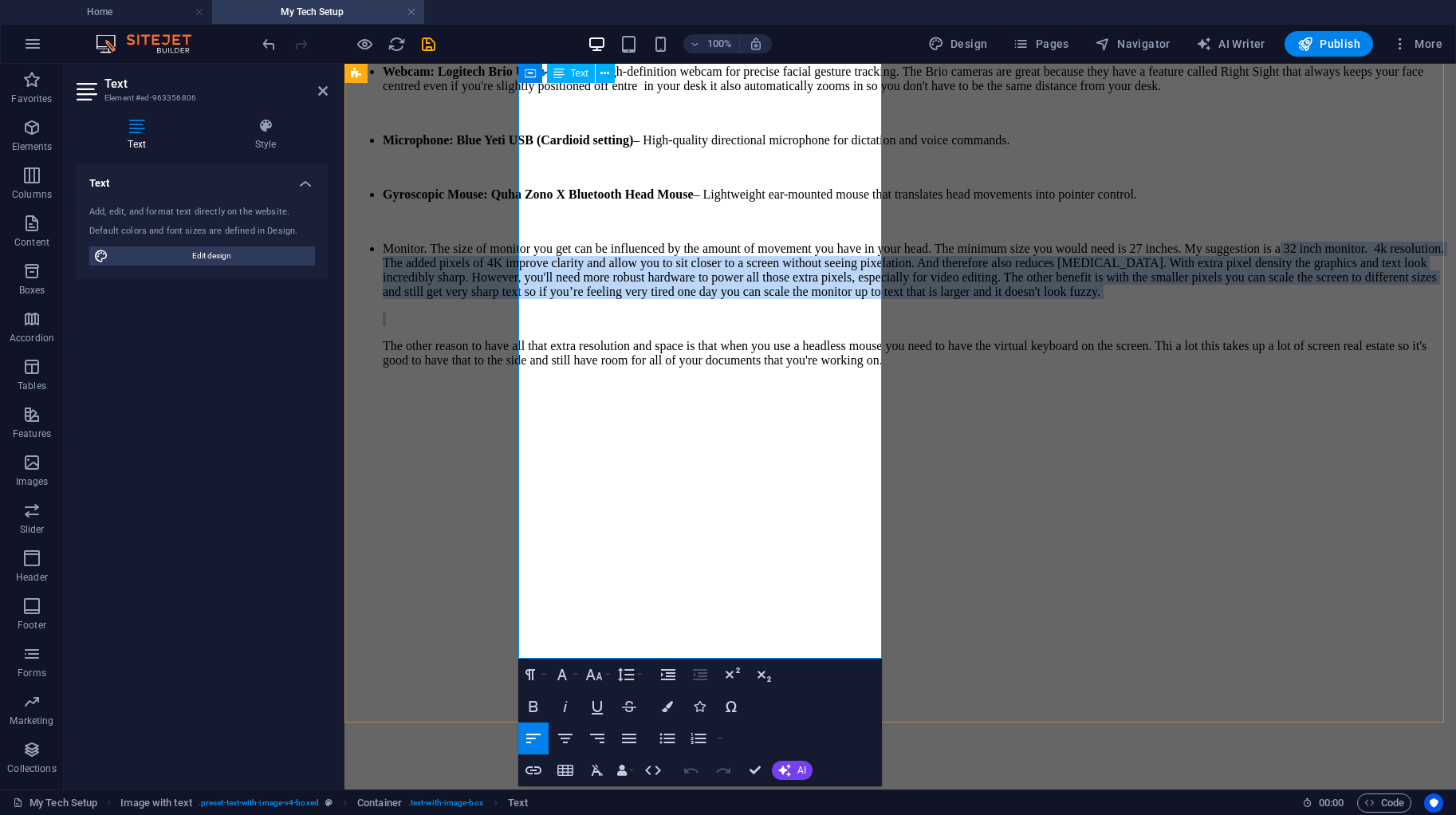
drag, startPoint x: 776, startPoint y: 737, endPoint x: 679, endPoint y: 510, distance: 246.9
click at [679, 367] on ul "Monitor. The size of monitor you get can be influenced by the amount of movemen…" at bounding box center [900, 304] width 1098 height 126
click at [679, 326] on p at bounding box center [916, 318] width 1067 height 14
click at [682, 367] on p "The other reason to have all that extra resolution and space is that when you u…" at bounding box center [916, 352] width 1067 height 29
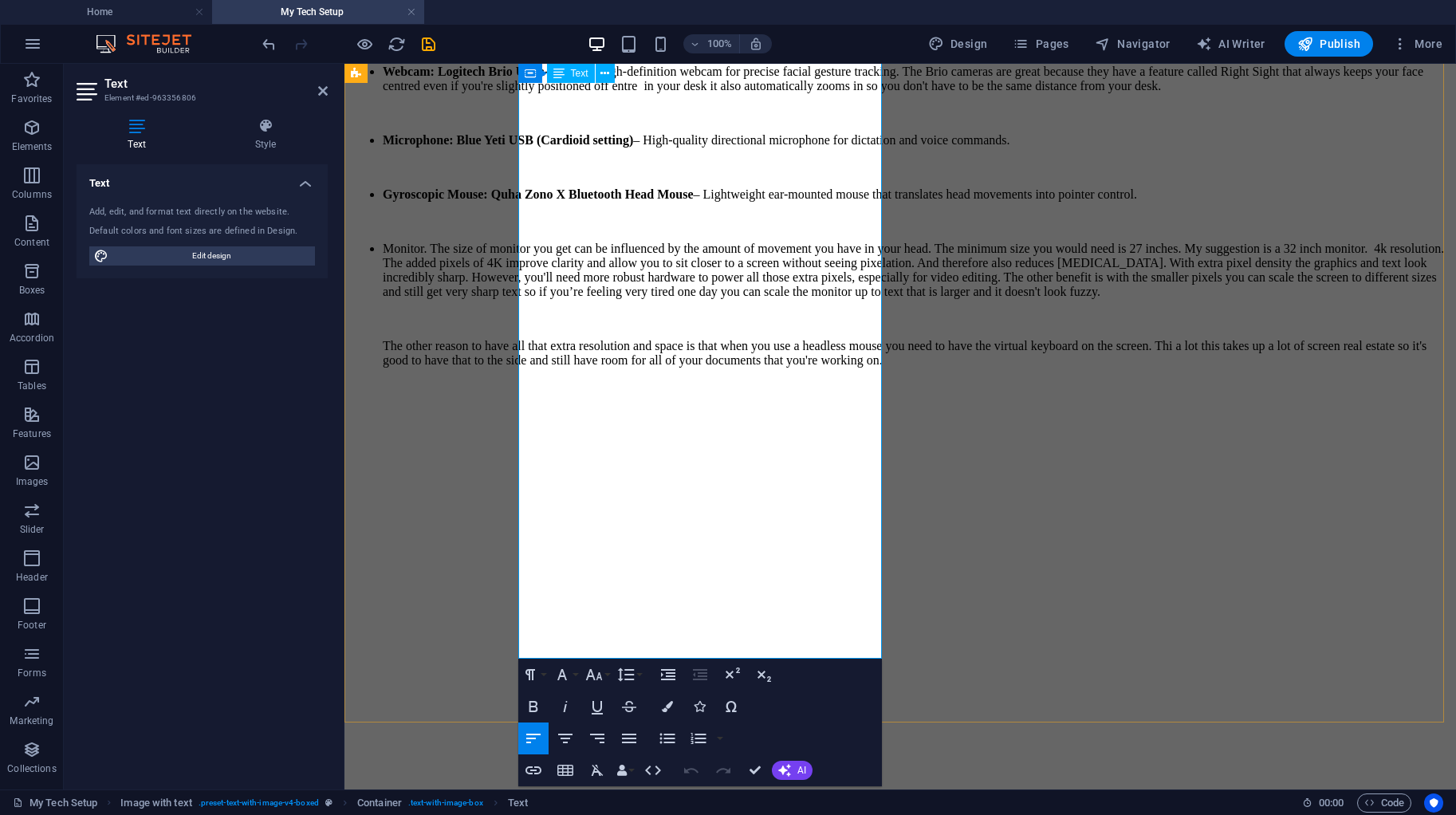
click at [721, 367] on p "The other reason to have all that extra resolution and space is that when you u…" at bounding box center [916, 352] width 1067 height 29
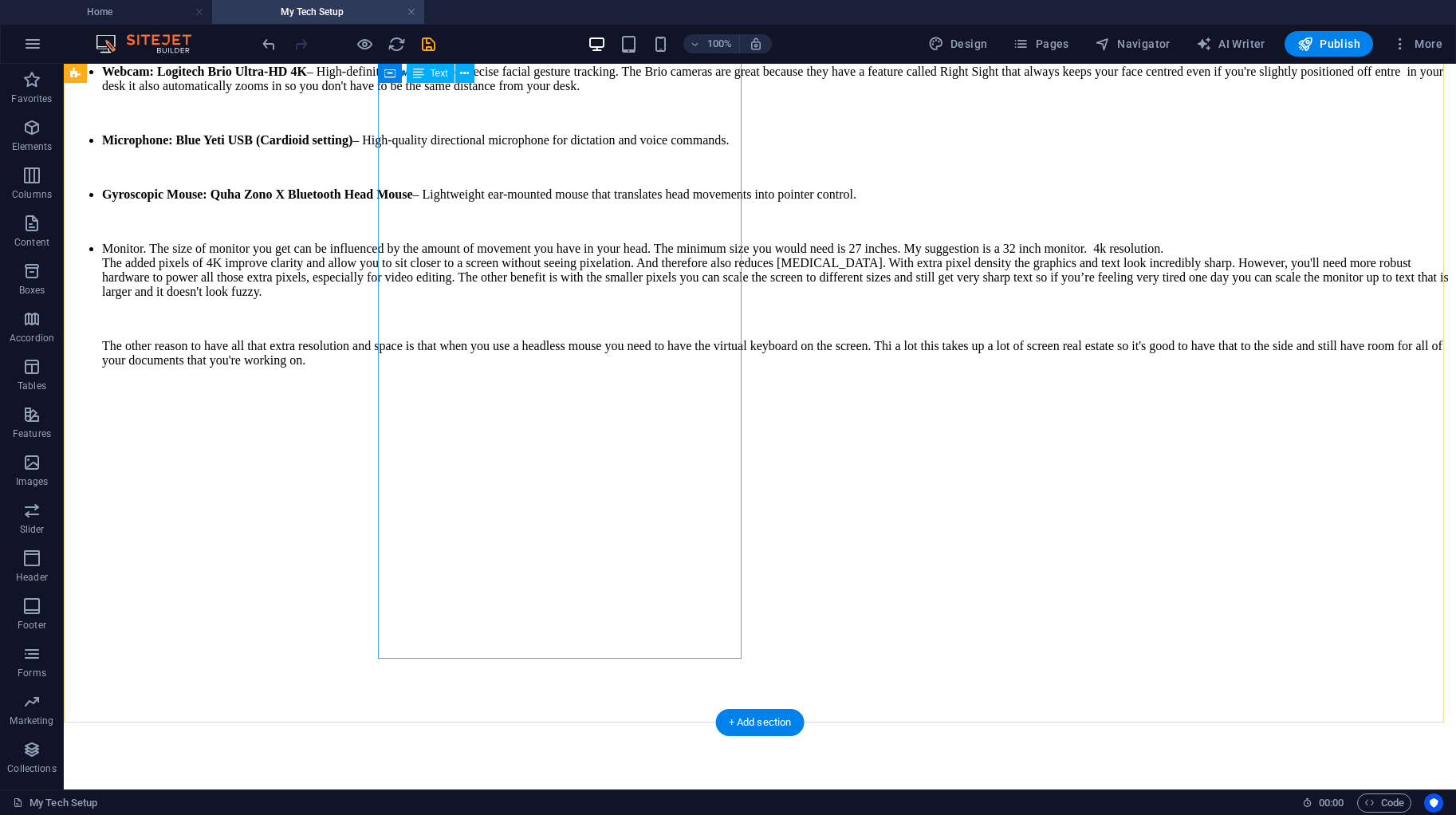
click at [617, 421] on div "You’ll need the following items or similar (these are the exact devices I use):…" at bounding box center [759, 189] width 1379 height 465
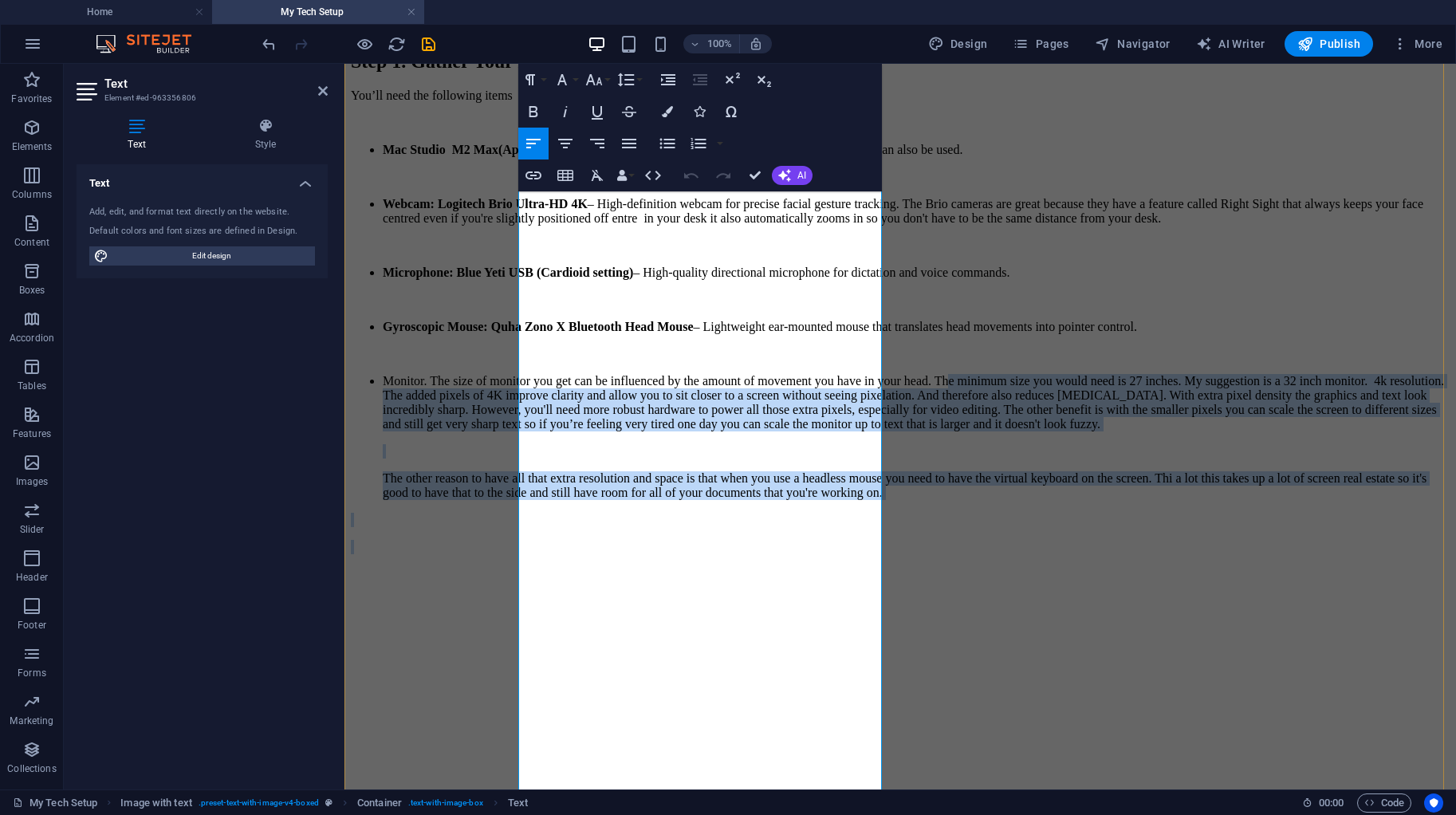
scroll to position [256, 0]
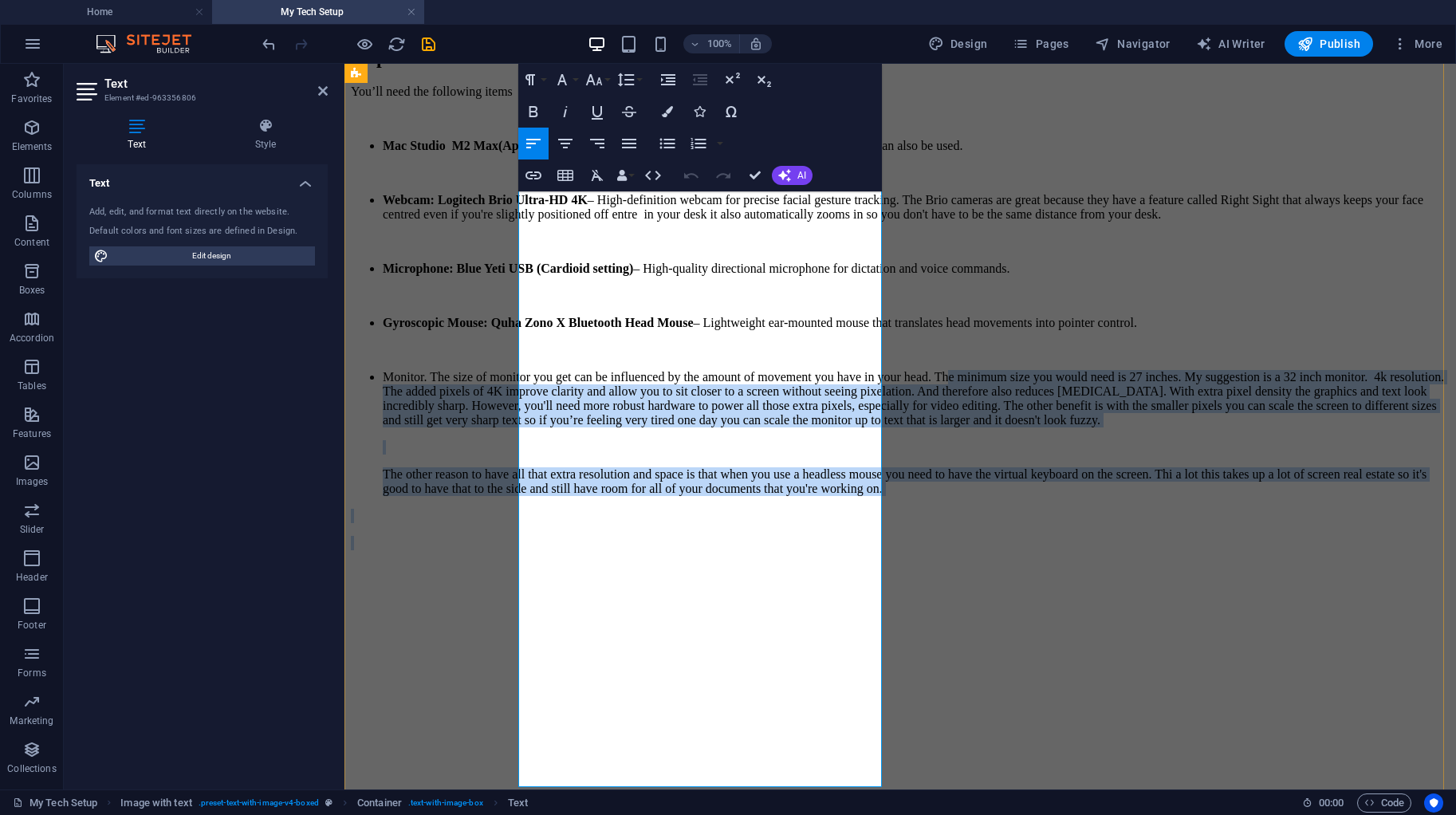
drag, startPoint x: 793, startPoint y: 690, endPoint x: 785, endPoint y: 763, distance: 73.4
click at [788, 550] on div "You’ll need the following items or similar (these are the exact devices I use):…" at bounding box center [900, 317] width 1098 height 465
click at [745, 496] on p "The other reason to have all that extra resolution and space is that when you u…" at bounding box center [916, 481] width 1067 height 29
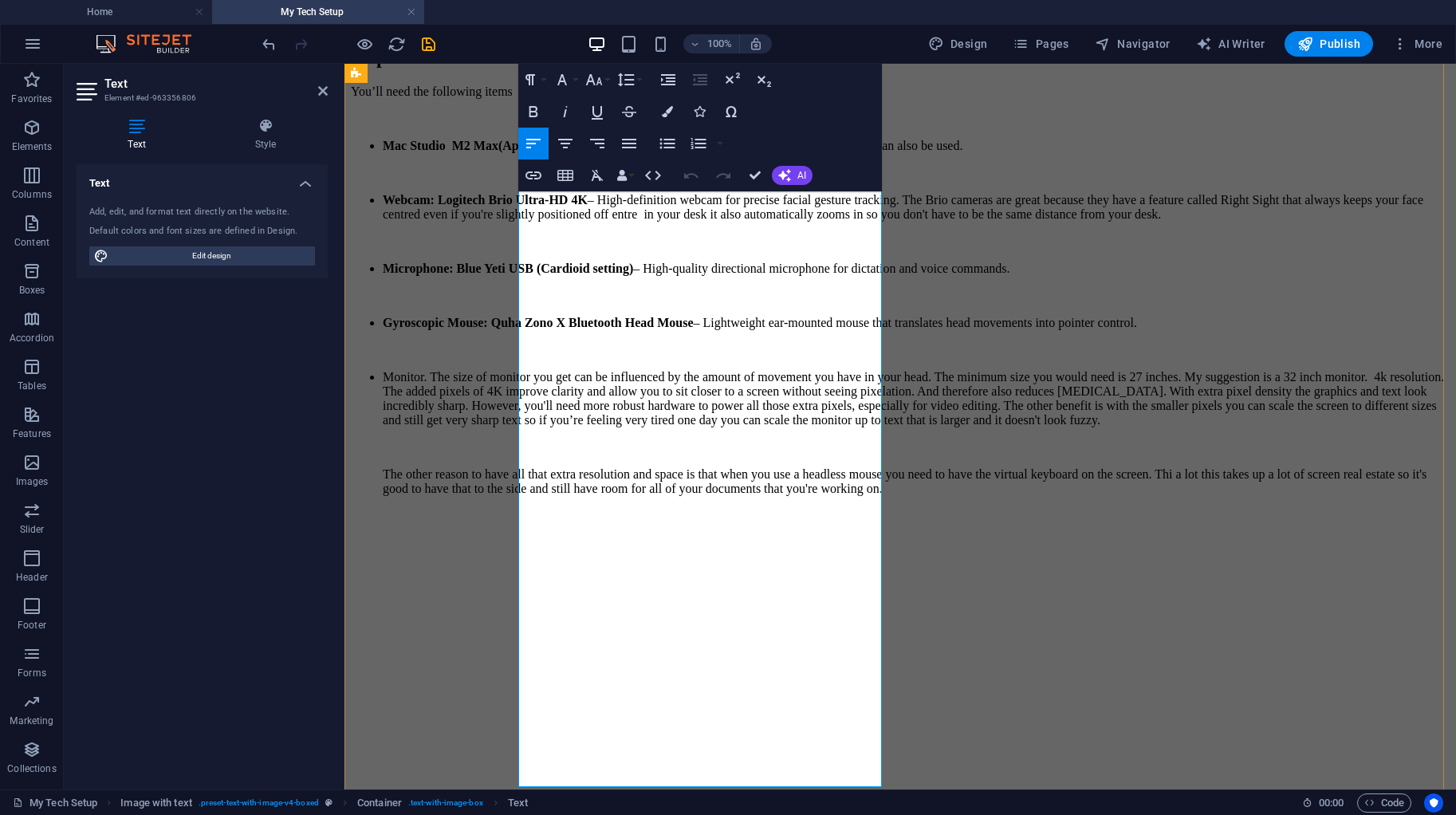
click at [719, 496] on p "The other reason to have all that extra resolution and space is that when you u…" at bounding box center [916, 481] width 1067 height 29
click at [722, 496] on p "The other reason to have all that extra resolution and space is that when you u…" at bounding box center [916, 481] width 1067 height 29
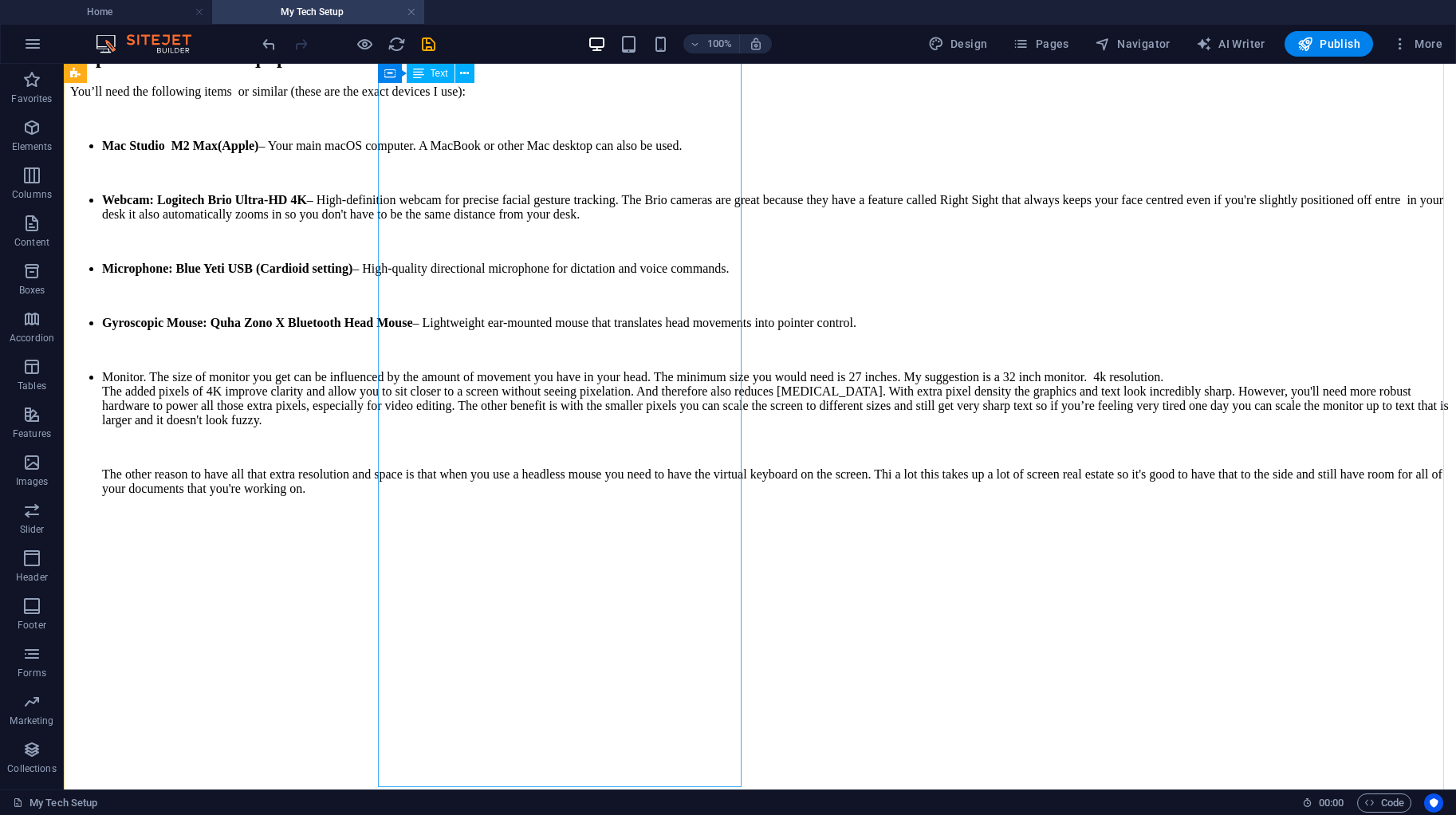
click at [576, 550] on div "You’ll need the following items or similar (these are the exact devices I use):…" at bounding box center [759, 317] width 1379 height 465
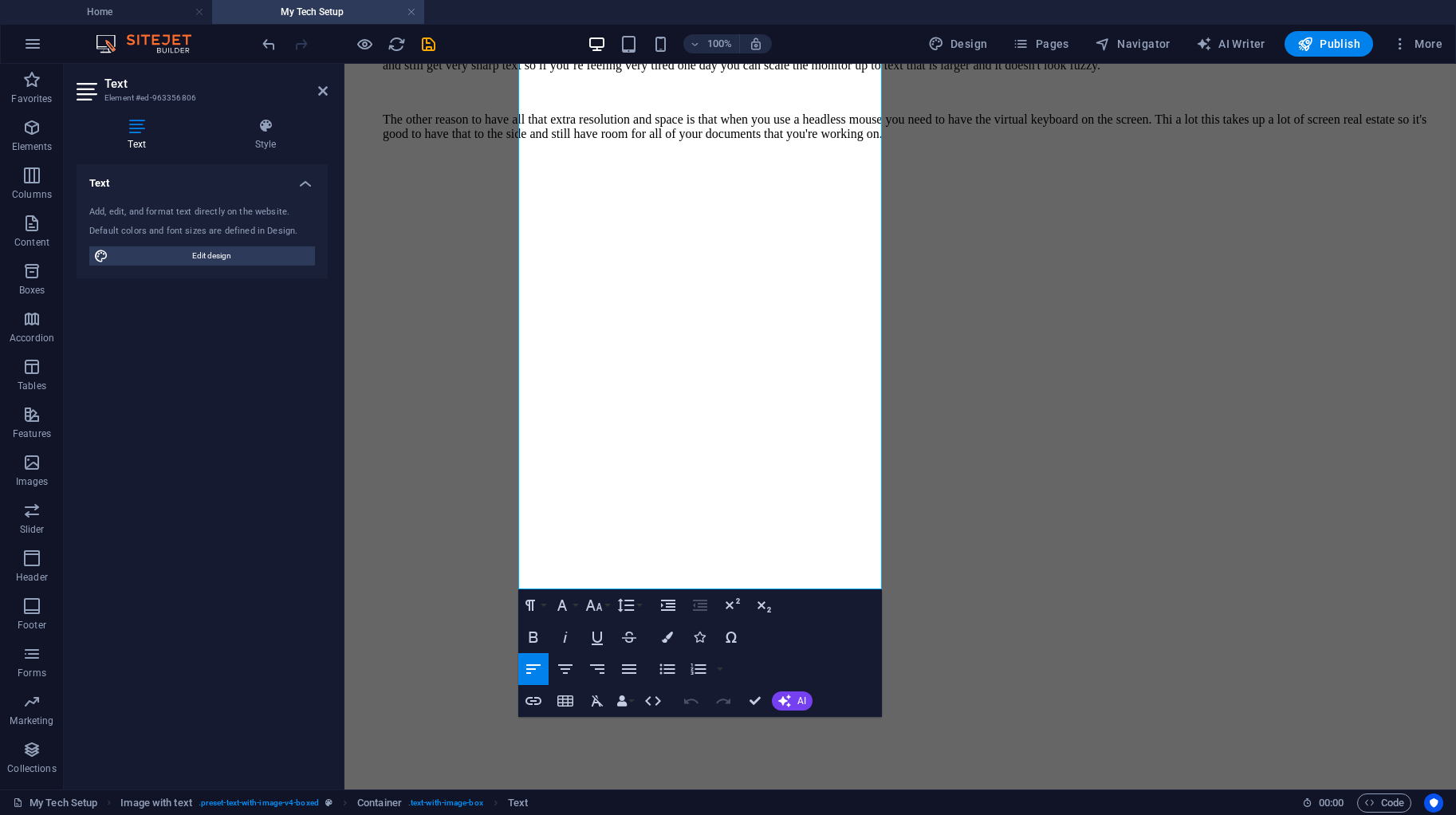
scroll to position [638, 0]
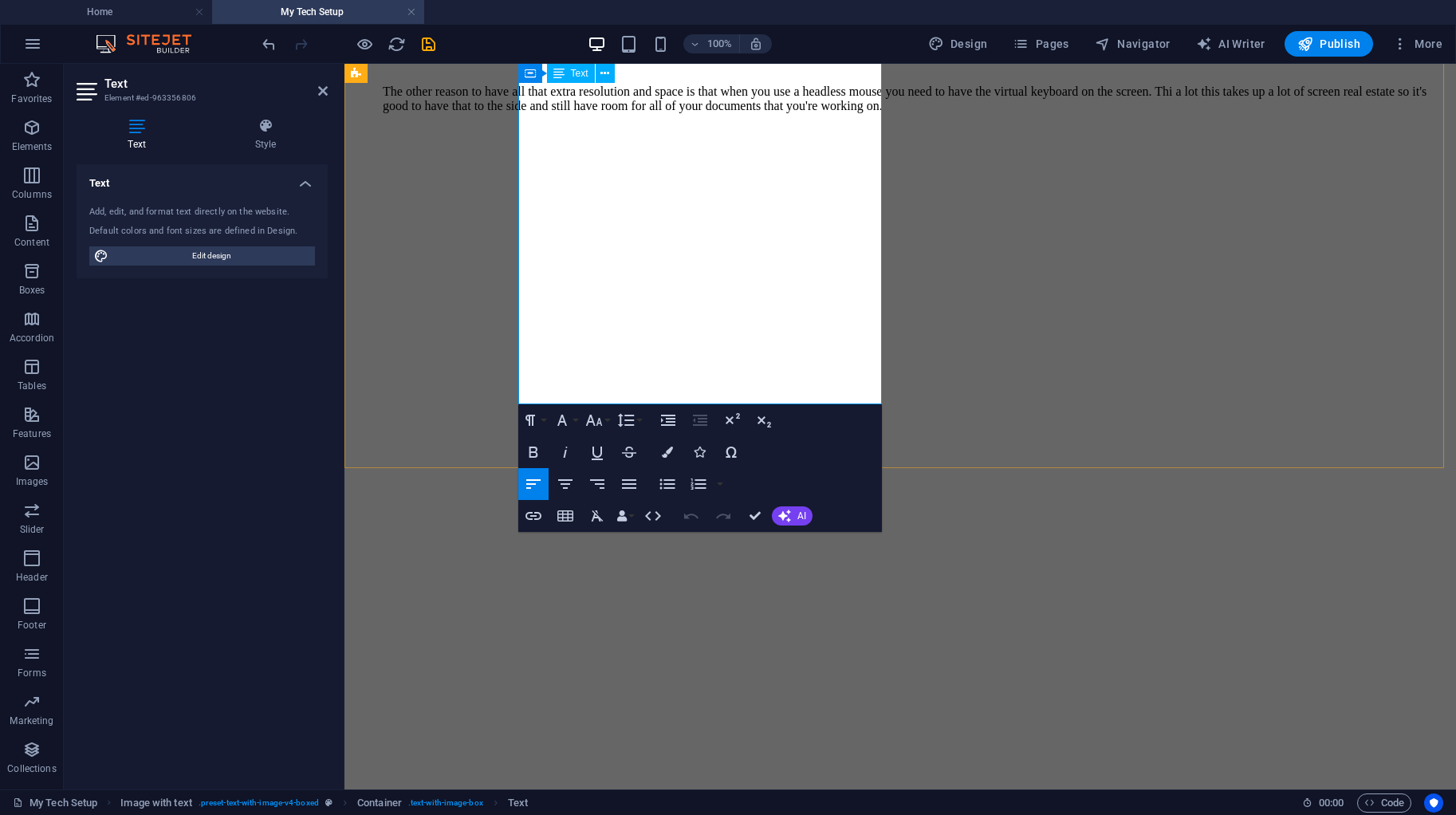
click at [715, 113] on p "The other reason to have all that extra resolution and space is that when you u…" at bounding box center [916, 99] width 1067 height 29
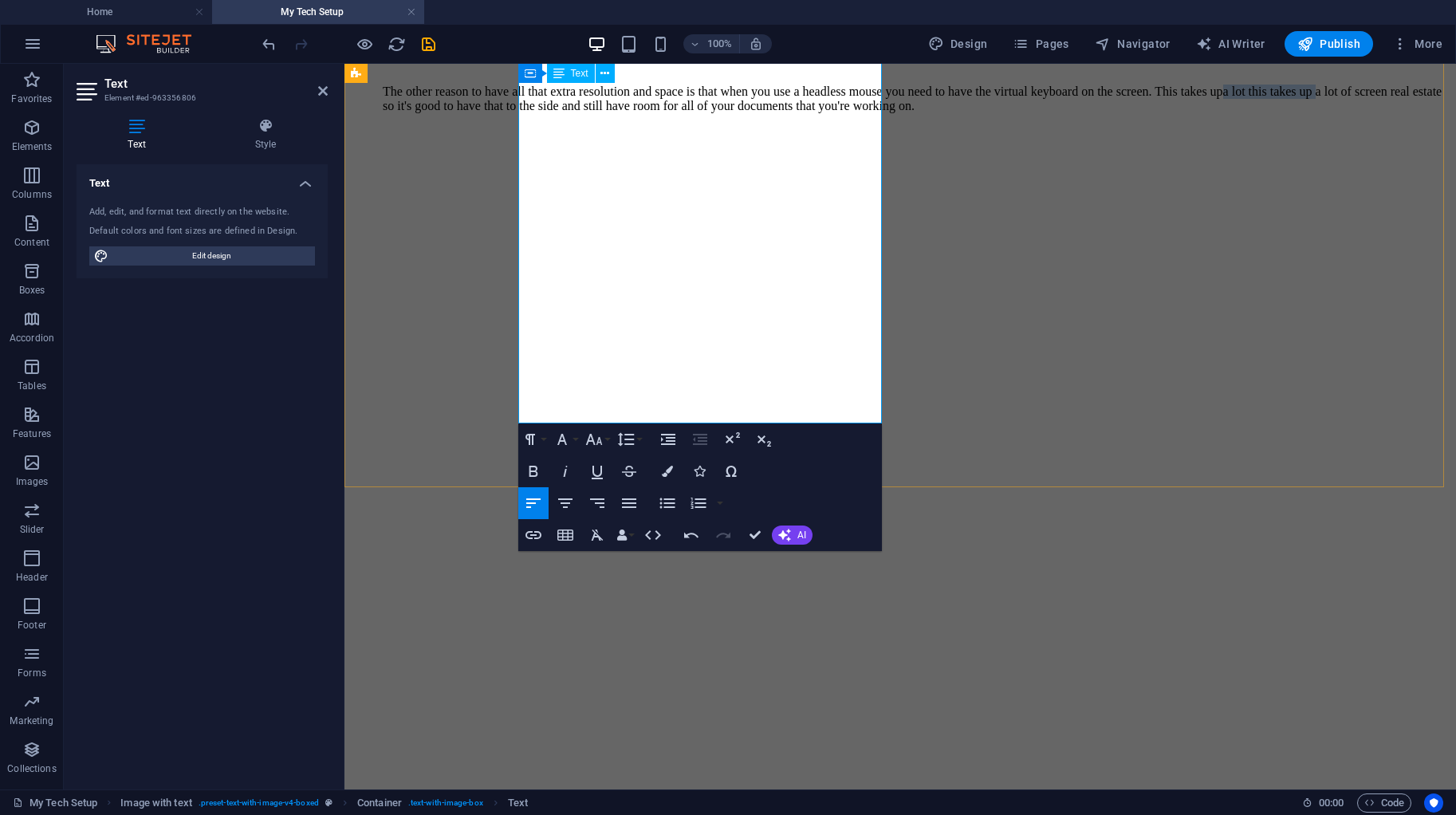
drag, startPoint x: 777, startPoint y: 319, endPoint x: 873, endPoint y: 318, distance: 96.0
click at [873, 113] on p "The other reason to have all that extra resolution and space is that when you u…" at bounding box center [916, 99] width 1067 height 29
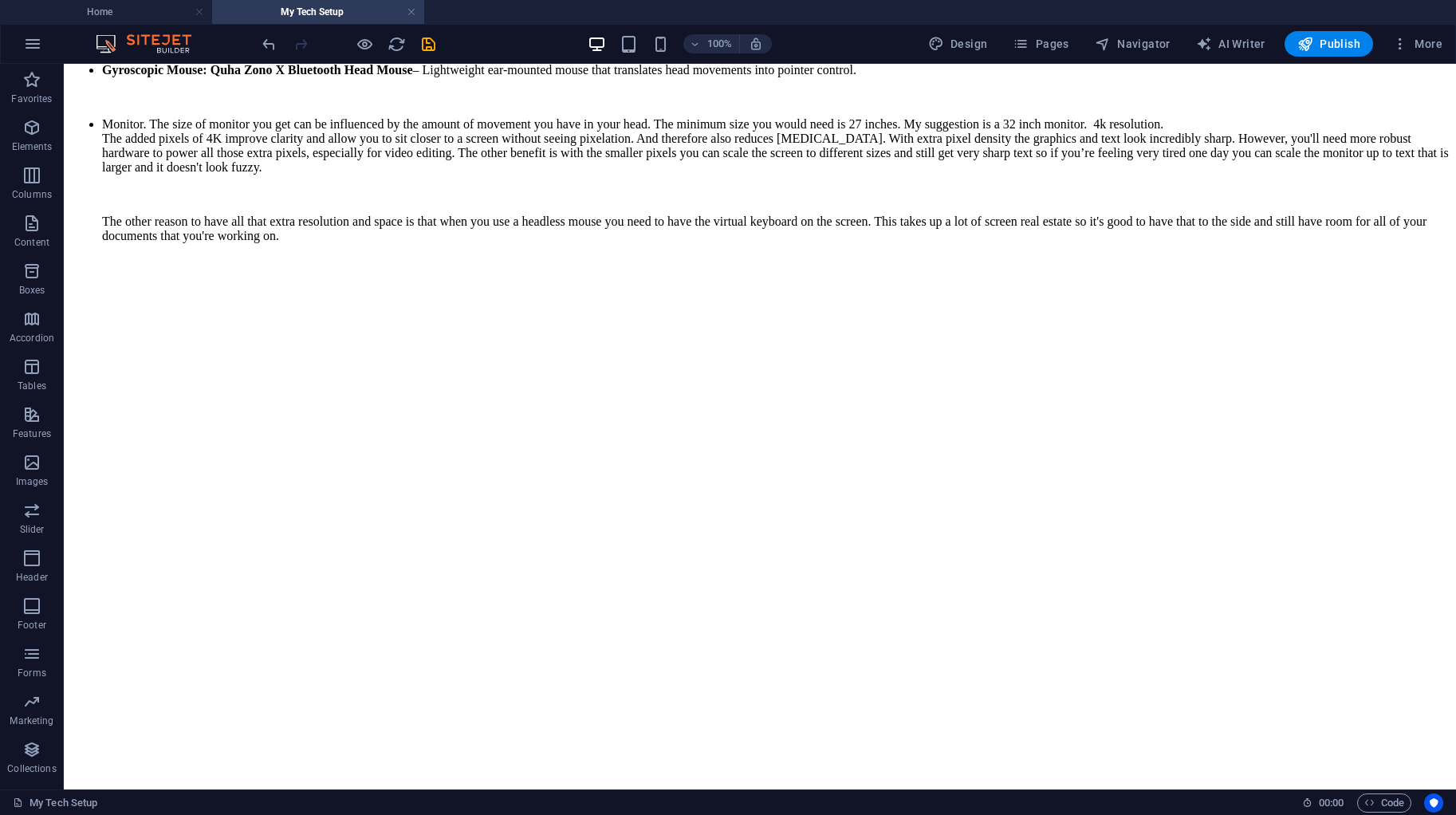
scroll to position [499, 0]
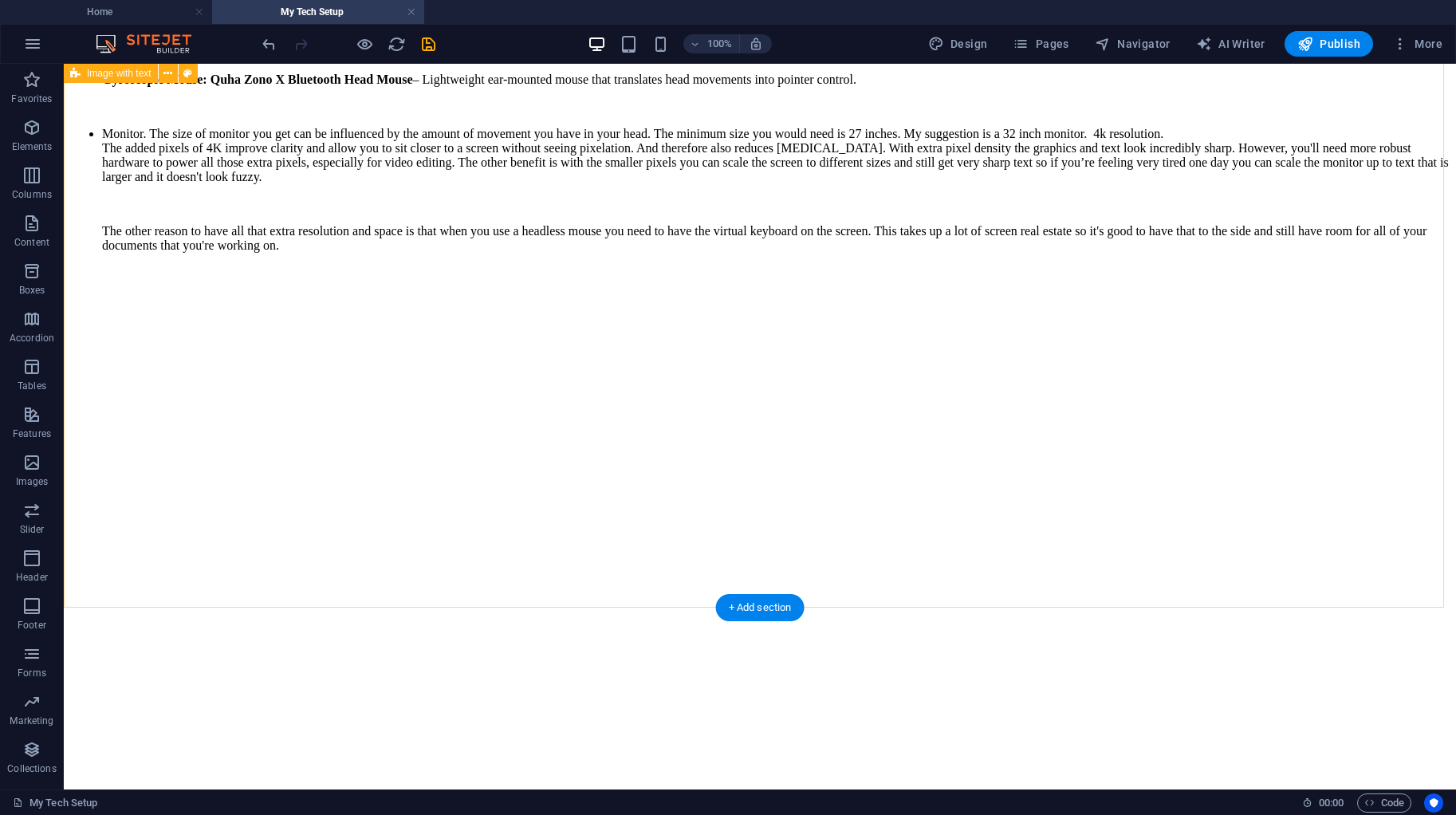
click at [959, 320] on figure at bounding box center [759, 320] width 1379 height 0
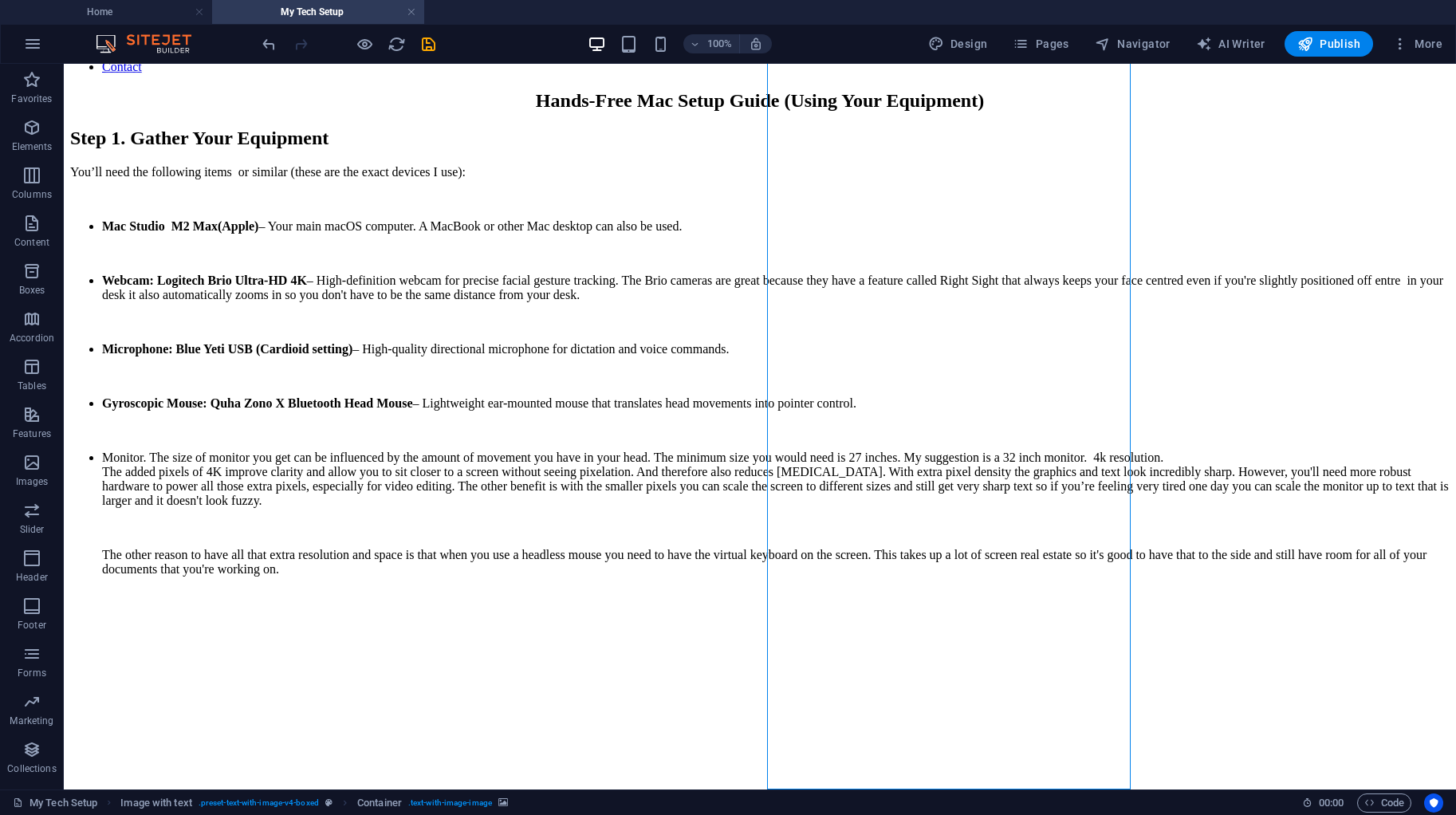
scroll to position [31, 0]
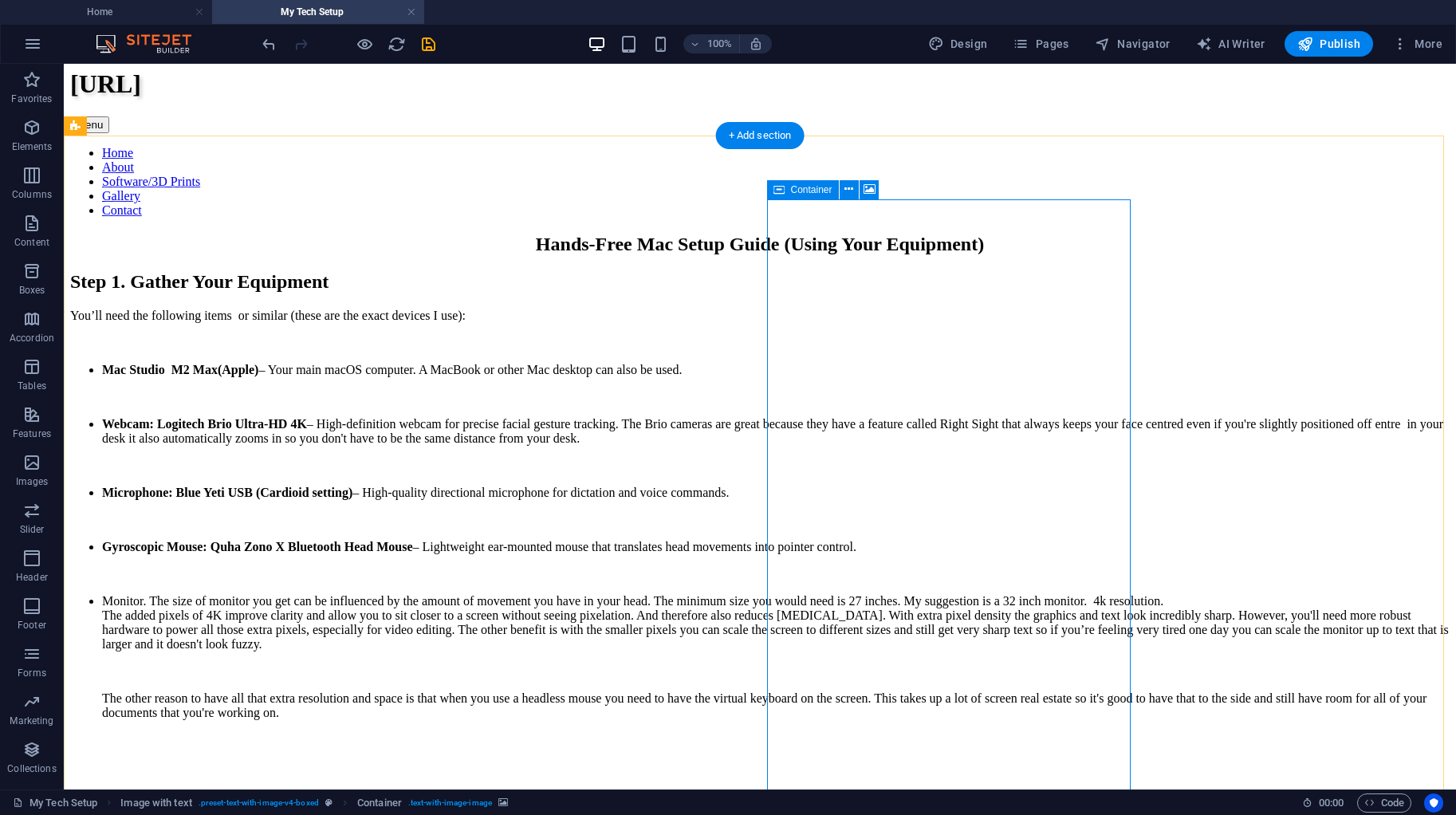
click at [867, 186] on icon at bounding box center [869, 189] width 12 height 17
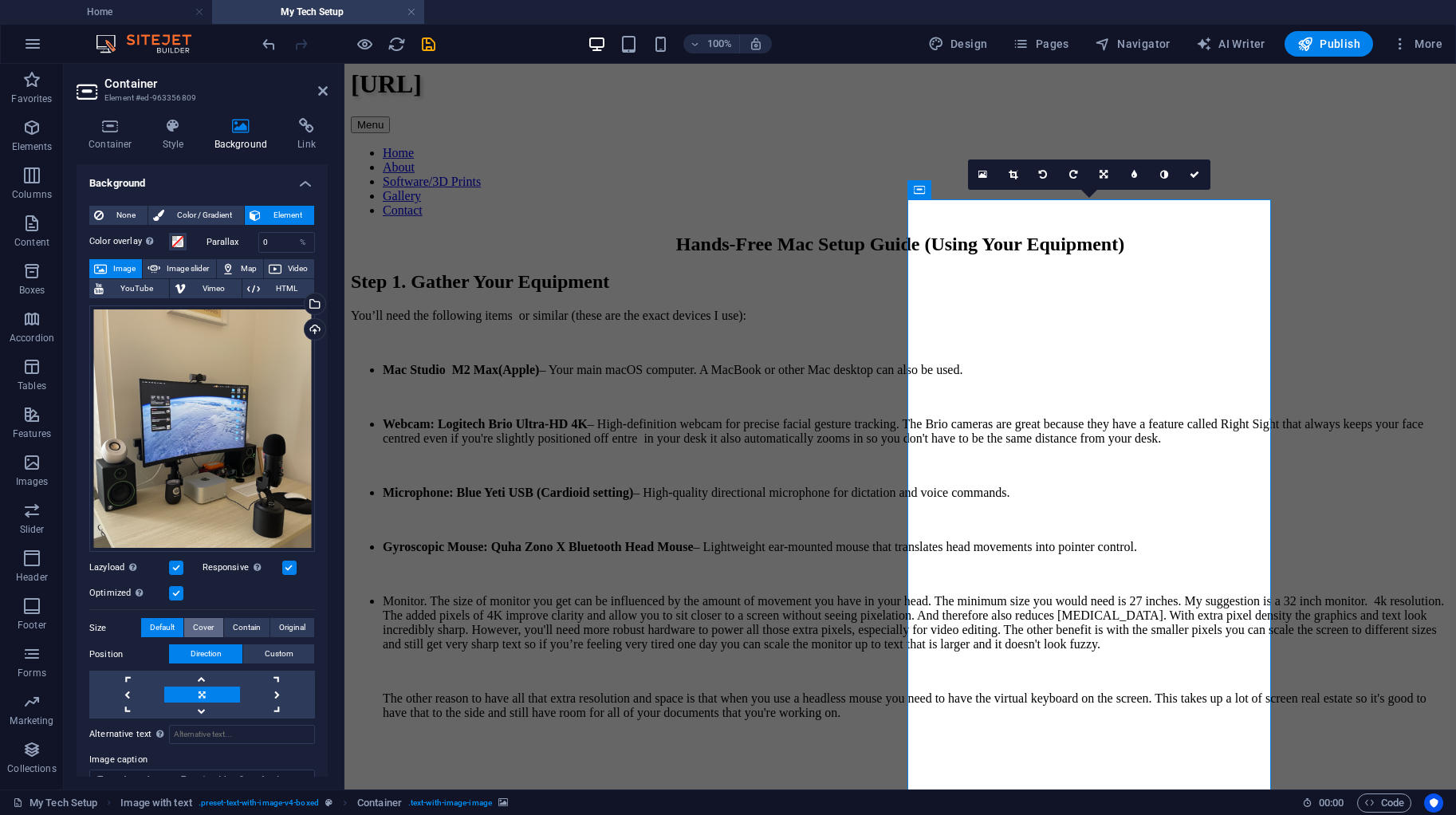
click at [196, 622] on span "Cover" at bounding box center [204, 628] width 21 height 19
click at [234, 621] on span "Contain" at bounding box center [247, 628] width 28 height 19
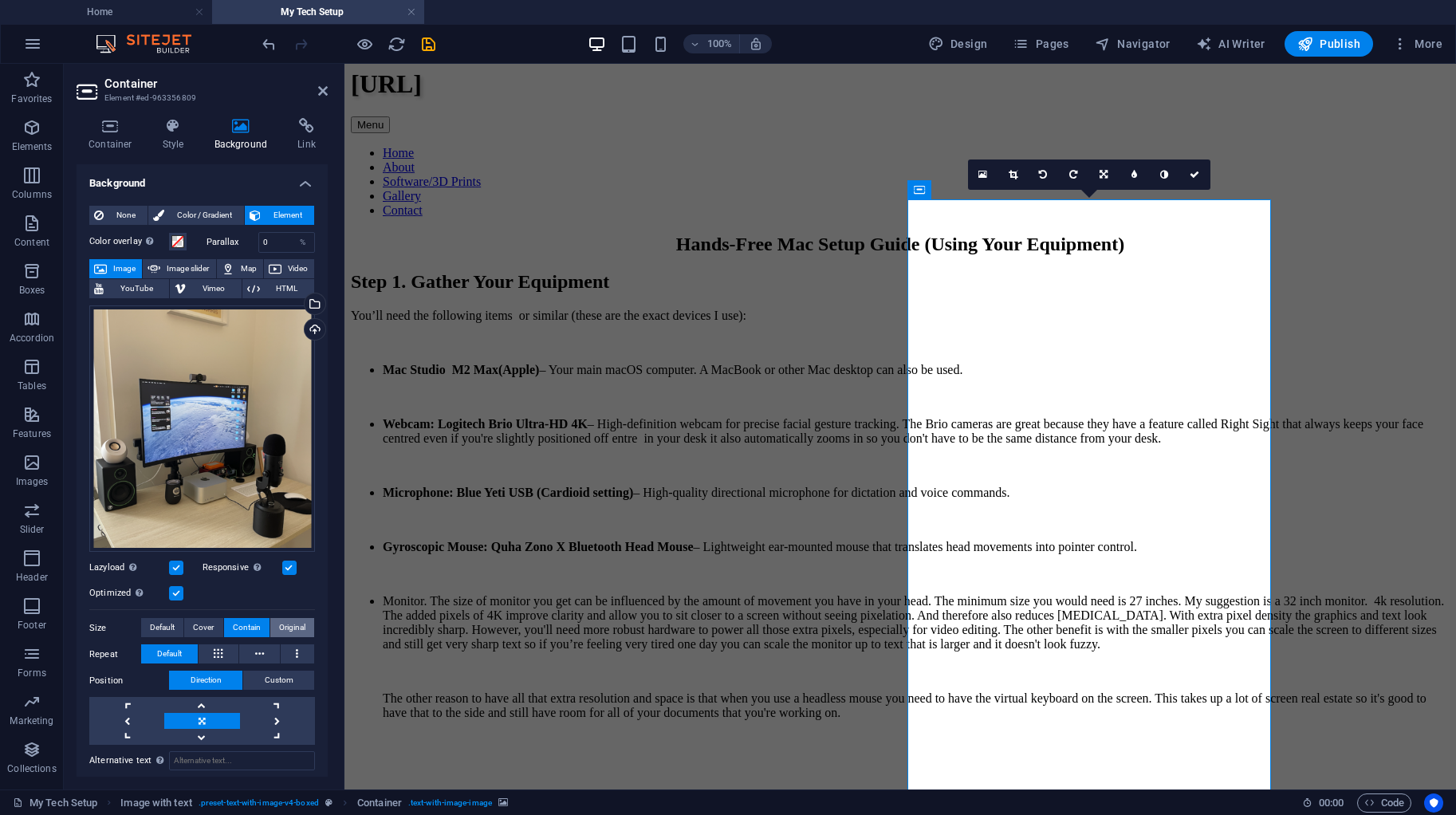
click at [285, 618] on span "Original" at bounding box center [292, 628] width 26 height 19
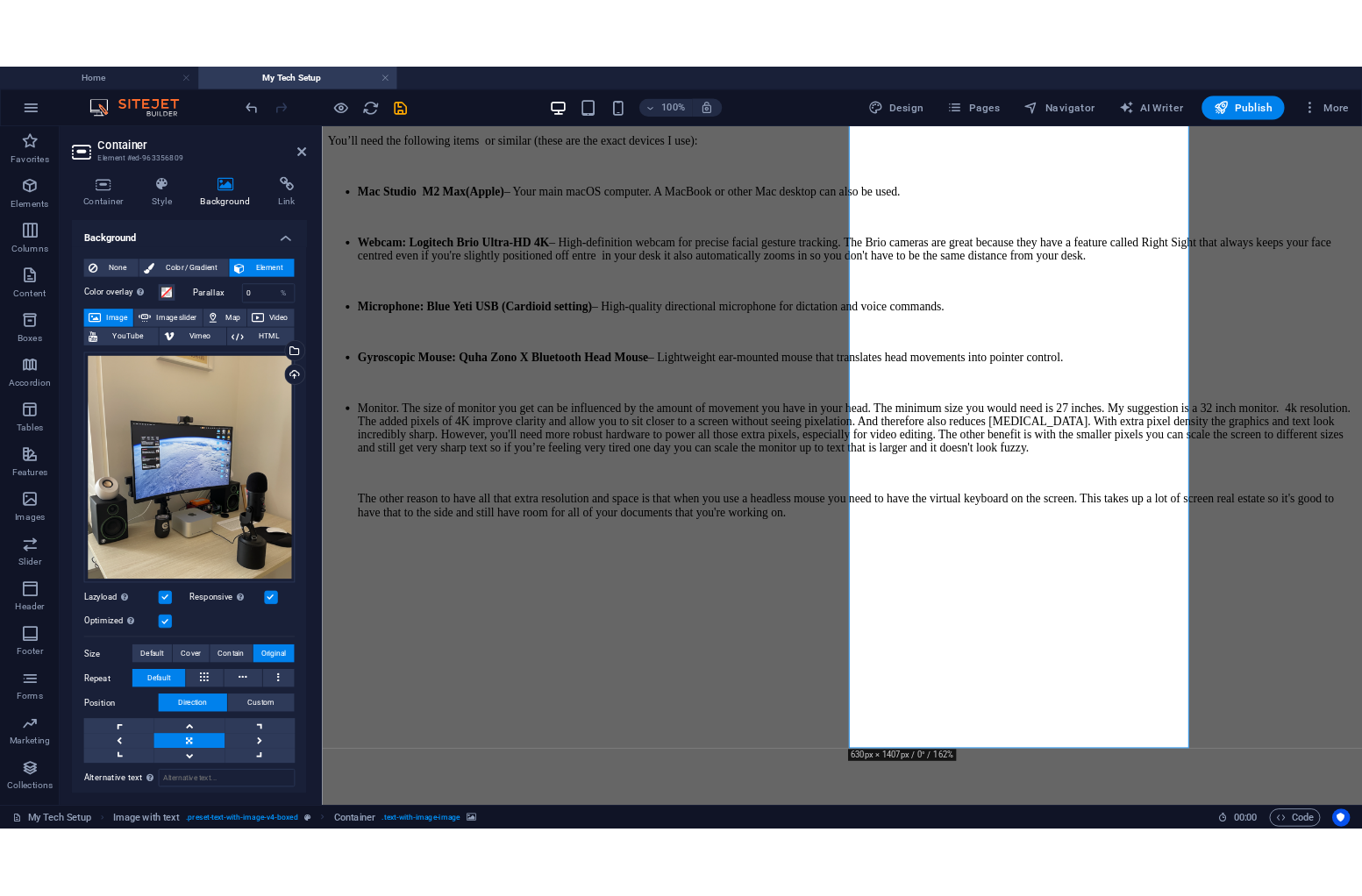
scroll to position [285, 0]
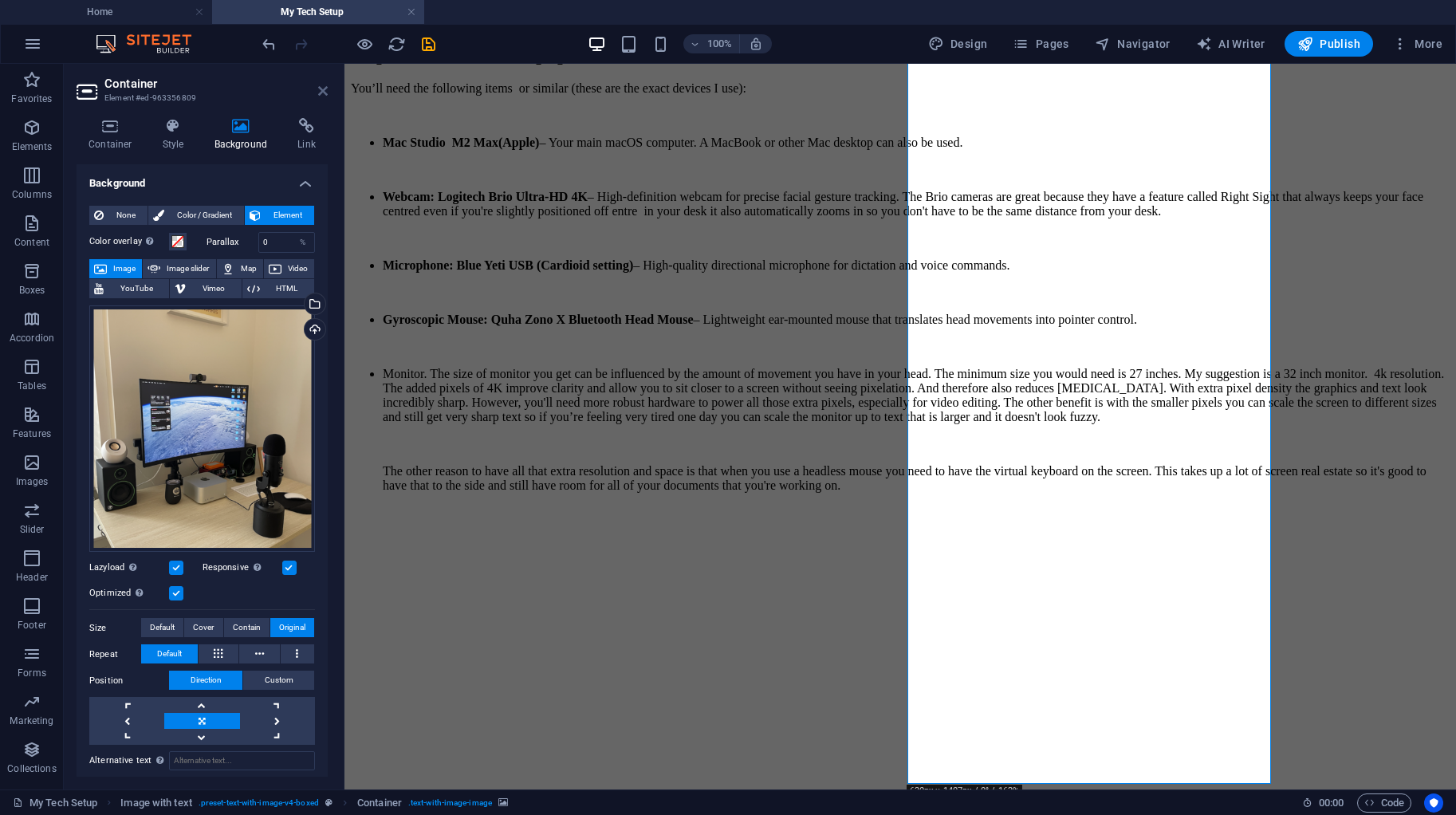
click at [320, 89] on icon at bounding box center [323, 91] width 10 height 13
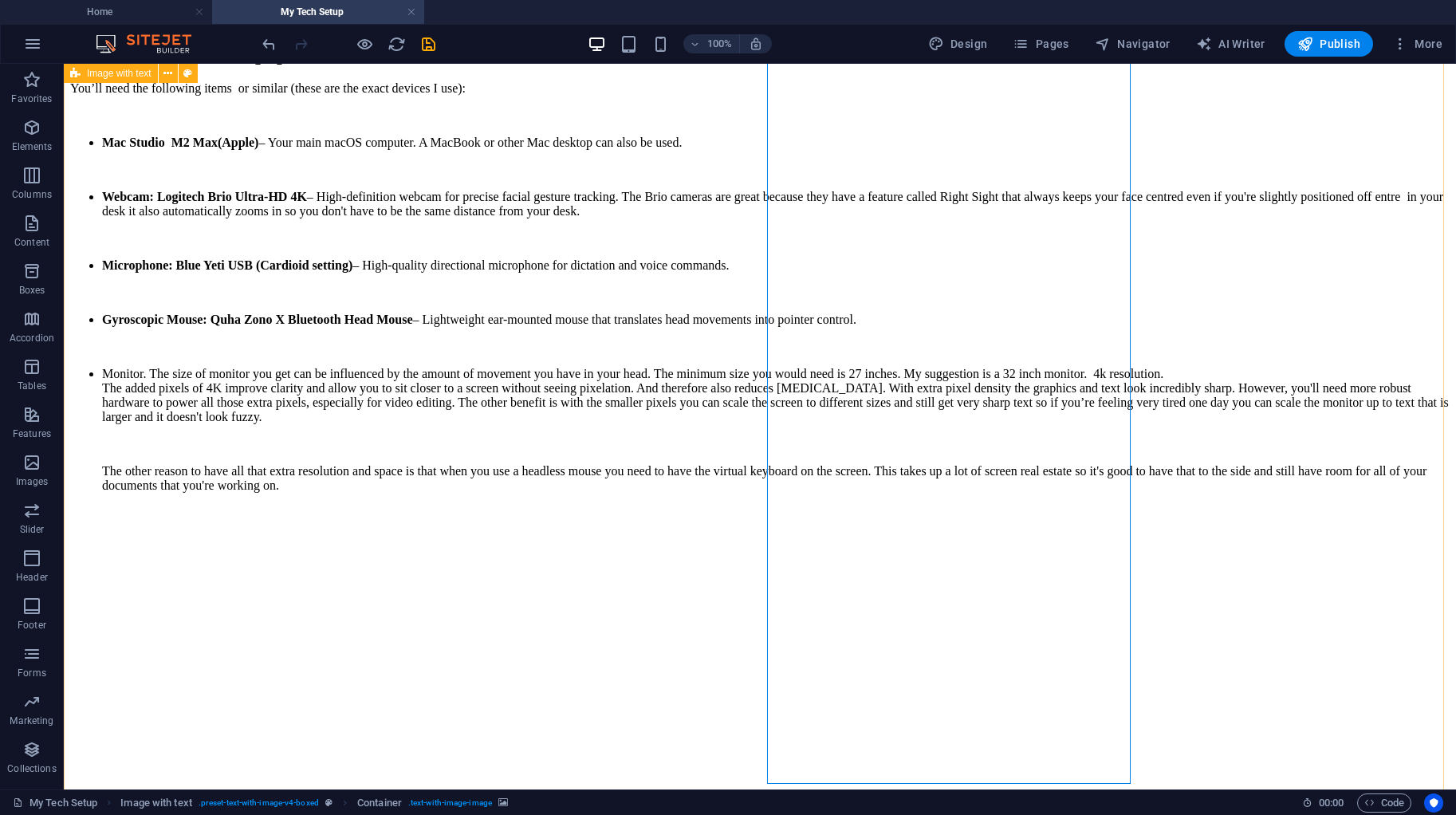
click at [1160, 221] on div "Step 1. Gather Your Equipment You’ll need the following items or similar (these…" at bounding box center [759, 763] width 1379 height 1440
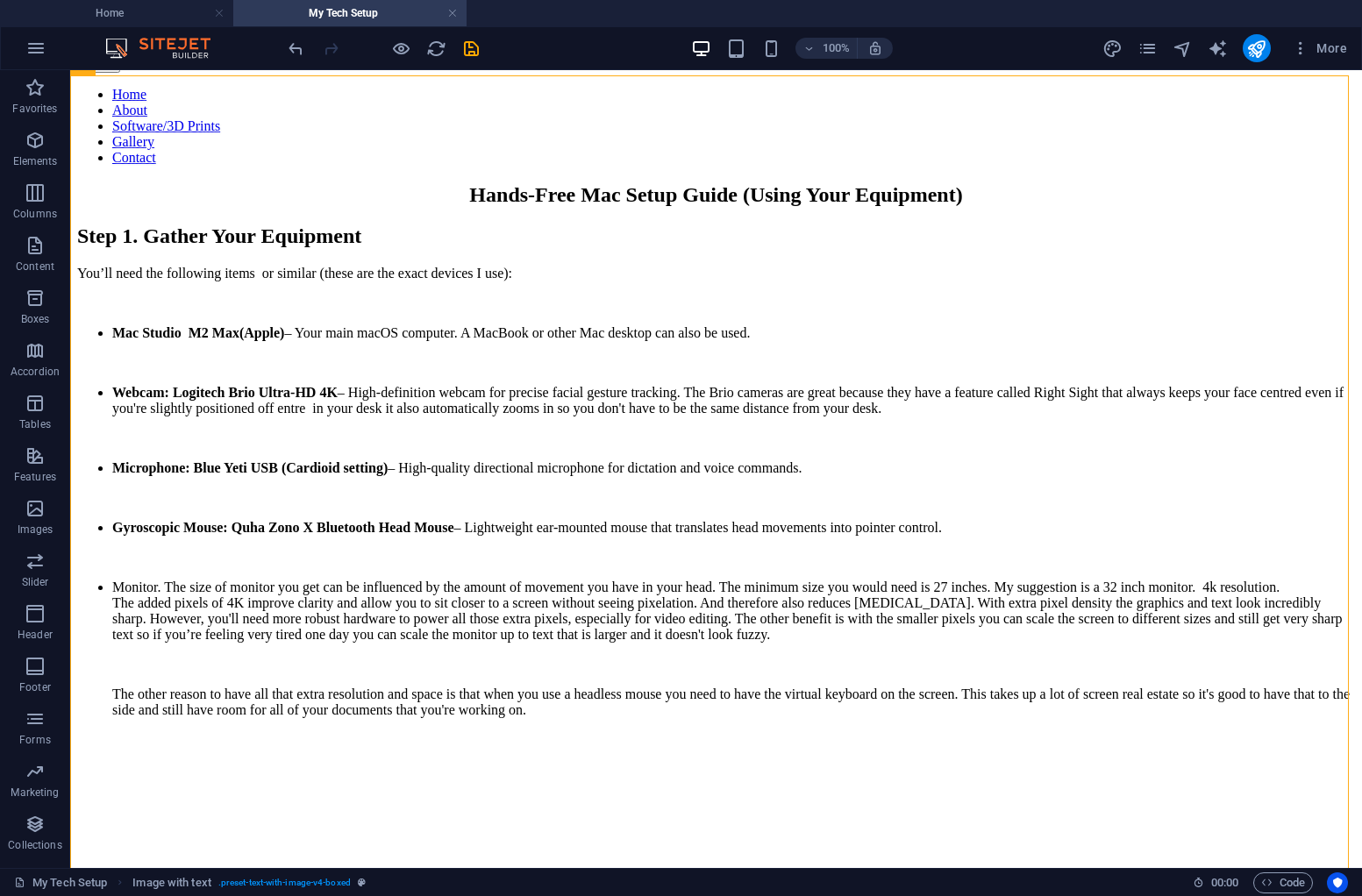
scroll to position [99, 0]
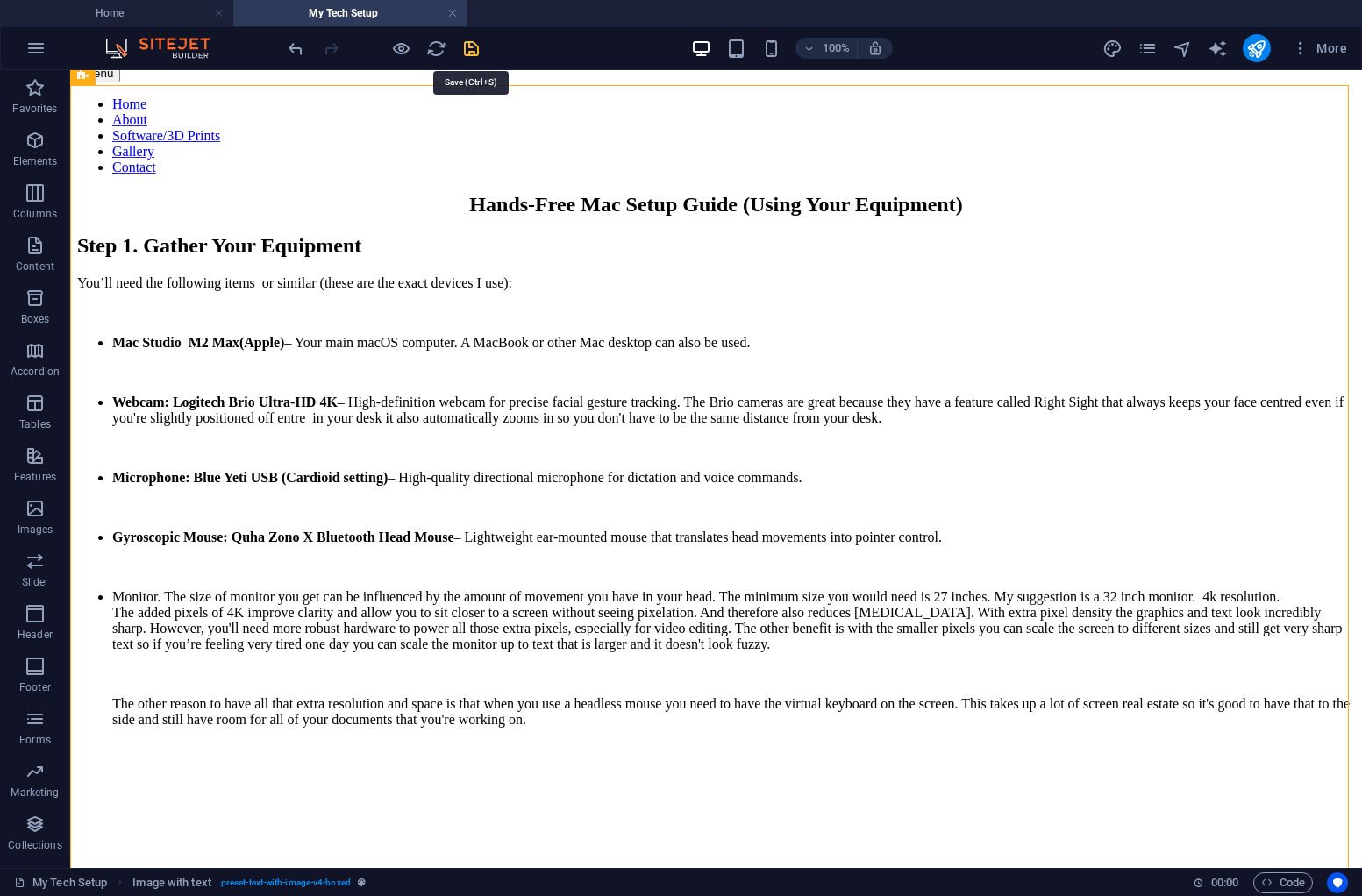
click at [463, 43] on icon "save" at bounding box center [471, 48] width 20 height 20
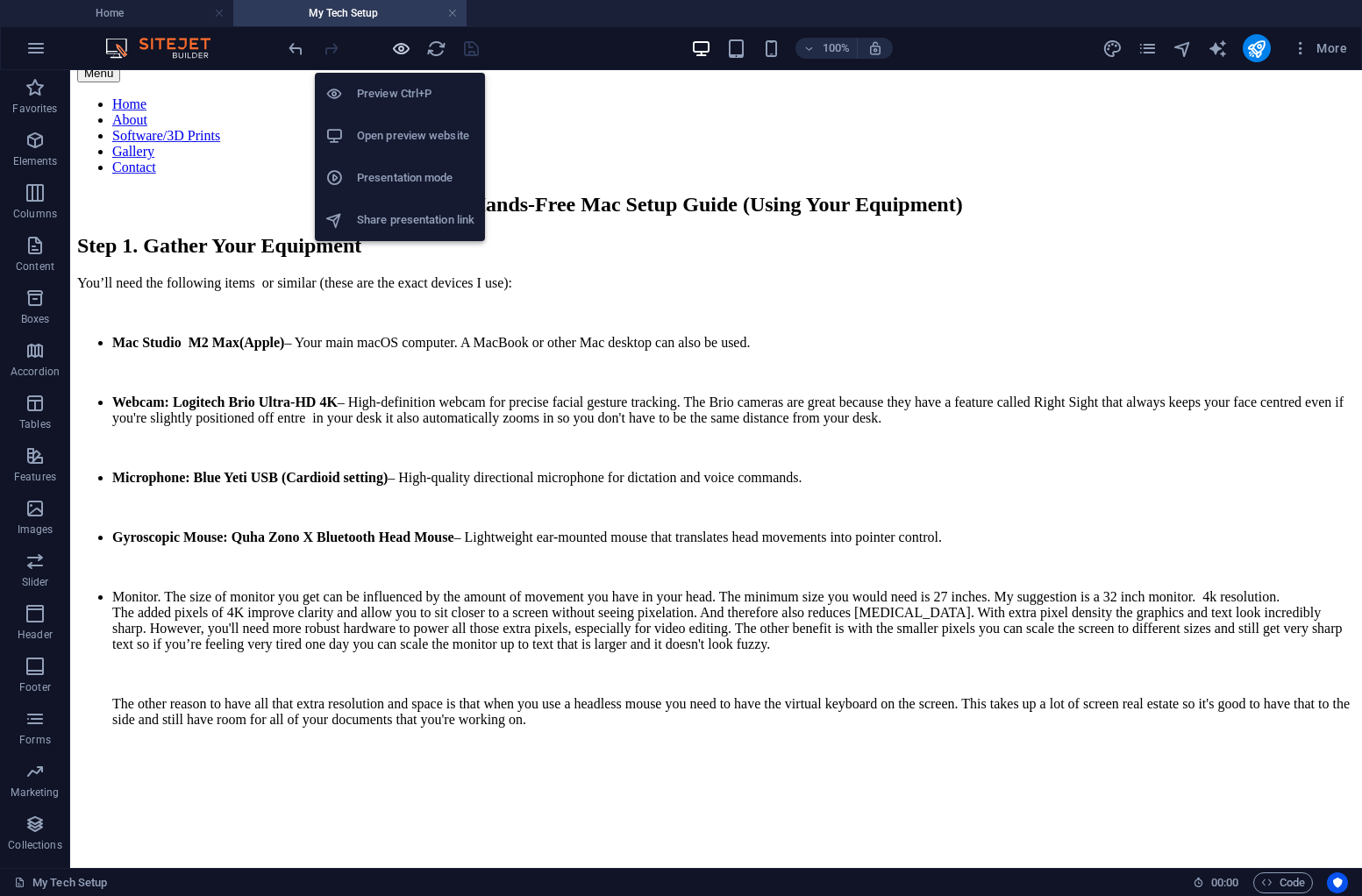
click at [396, 40] on icon "button" at bounding box center [401, 48] width 20 height 20
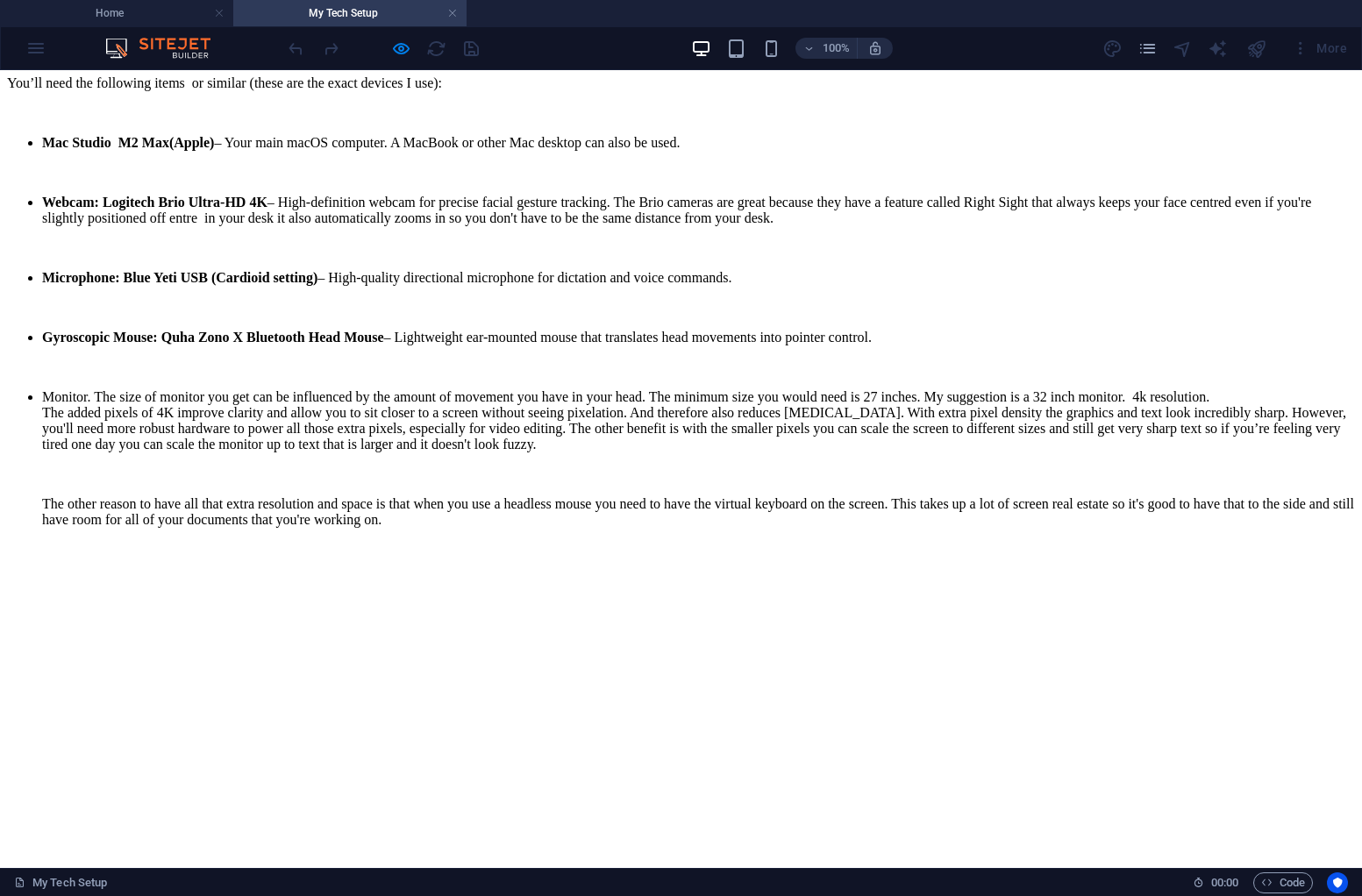
scroll to position [304, 0]
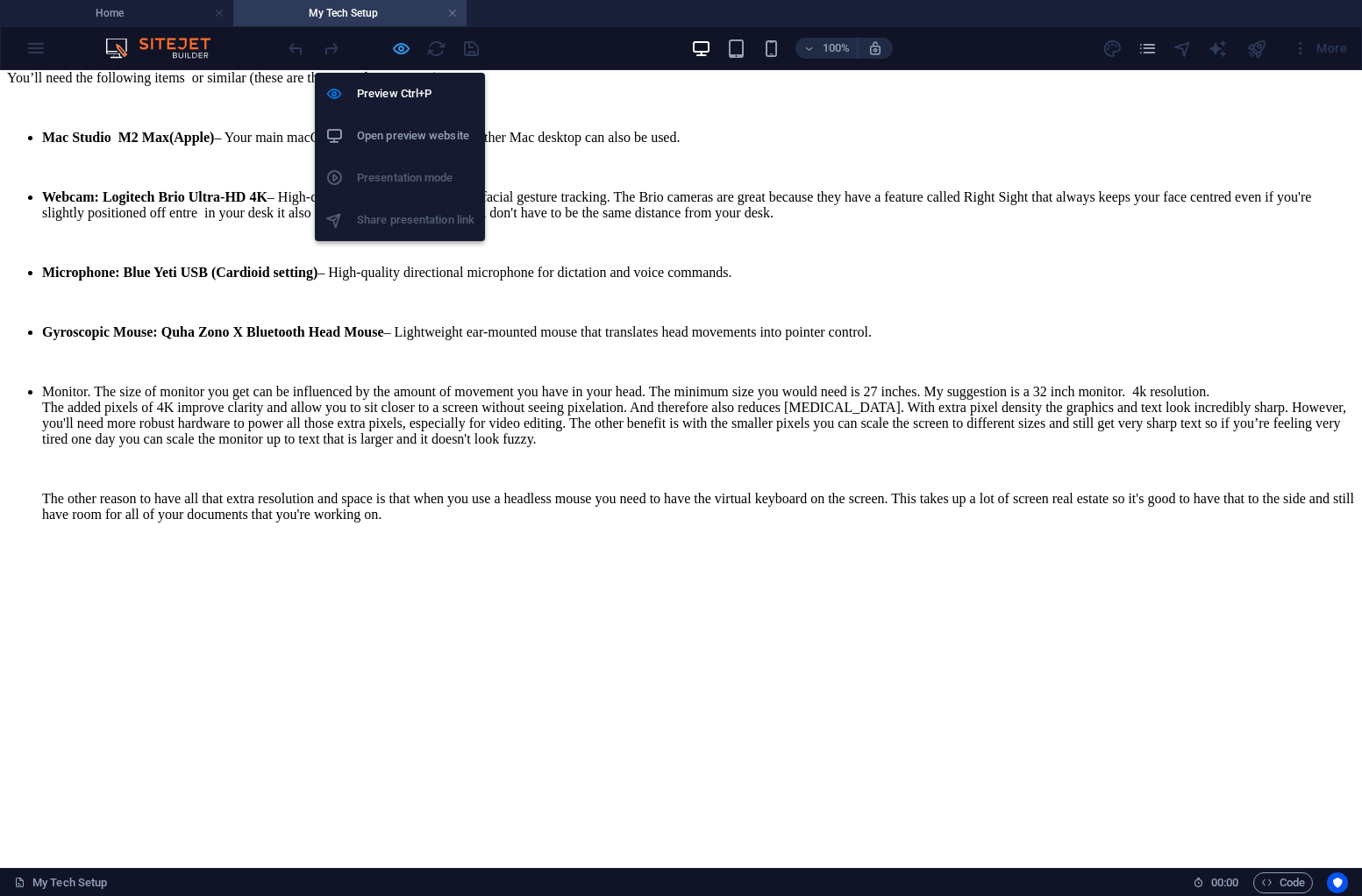
click at [399, 41] on icon "button" at bounding box center [401, 48] width 20 height 20
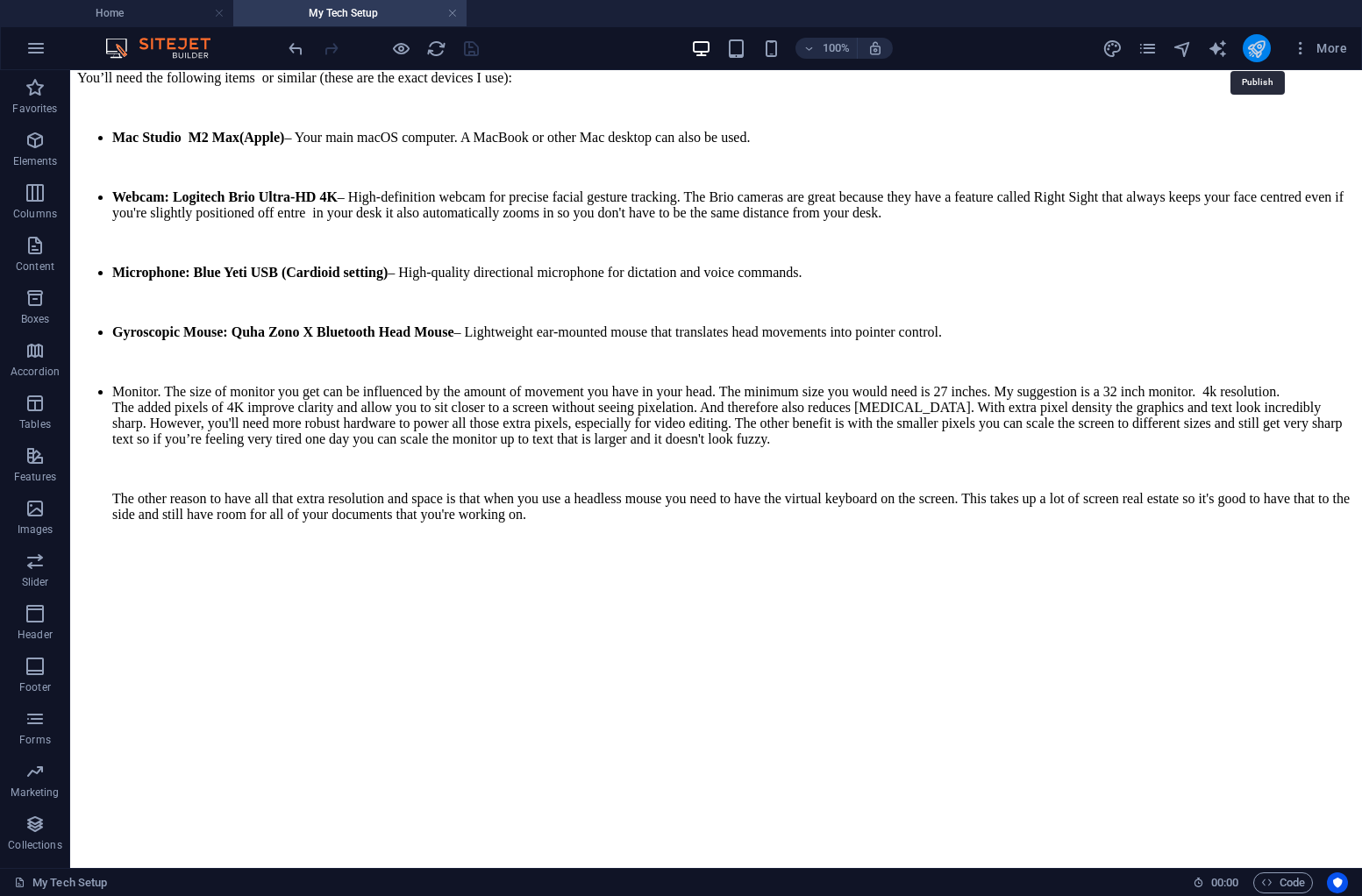
click at [1254, 46] on icon "publish" at bounding box center [1255, 48] width 20 height 20
click at [1253, 46] on icon "publish" at bounding box center [1255, 48] width 20 height 20
